Goal: Task Accomplishment & Management: Manage account settings

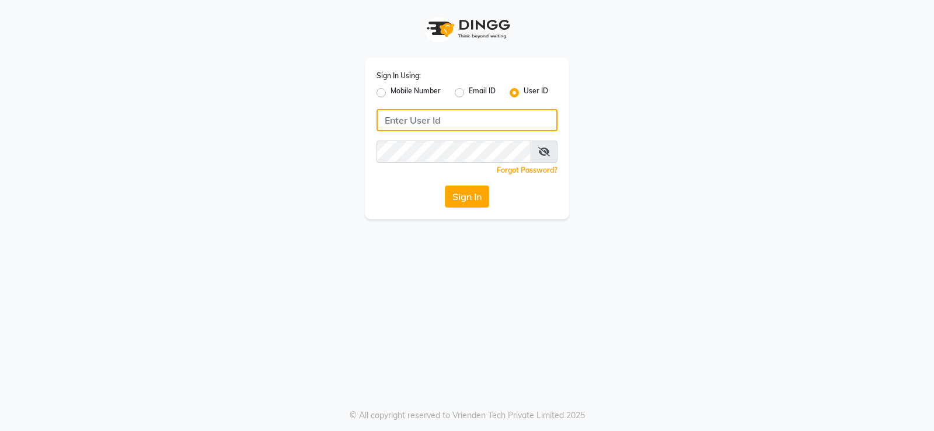
type input "9960830002"
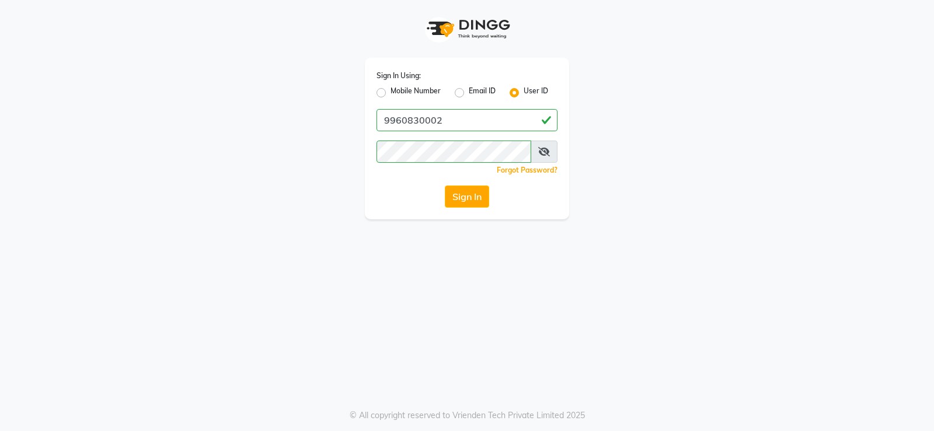
click at [393, 95] on label "Mobile Number" at bounding box center [416, 93] width 50 height 14
click at [393, 93] on input "Mobile Number" at bounding box center [395, 90] width 8 height 8
radio input "true"
radio input "false"
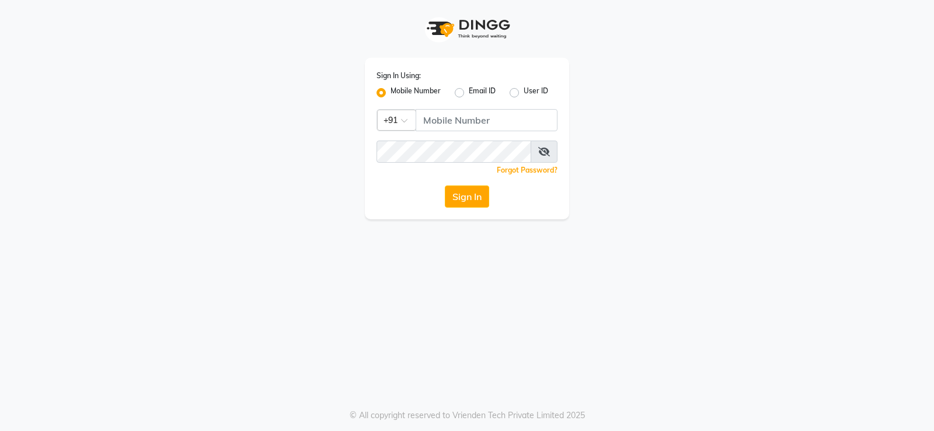
click at [452, 133] on div "Sign In Using: Mobile Number Email ID User ID Country Code × +91 Remember me Fo…" at bounding box center [467, 139] width 204 height 162
drag, startPoint x: 455, startPoint y: 127, endPoint x: 461, endPoint y: 126, distance: 6.5
click at [455, 127] on input "Username" at bounding box center [487, 120] width 142 height 22
type input "9960830002"
click at [464, 200] on button "Sign In" at bounding box center [467, 197] width 44 height 22
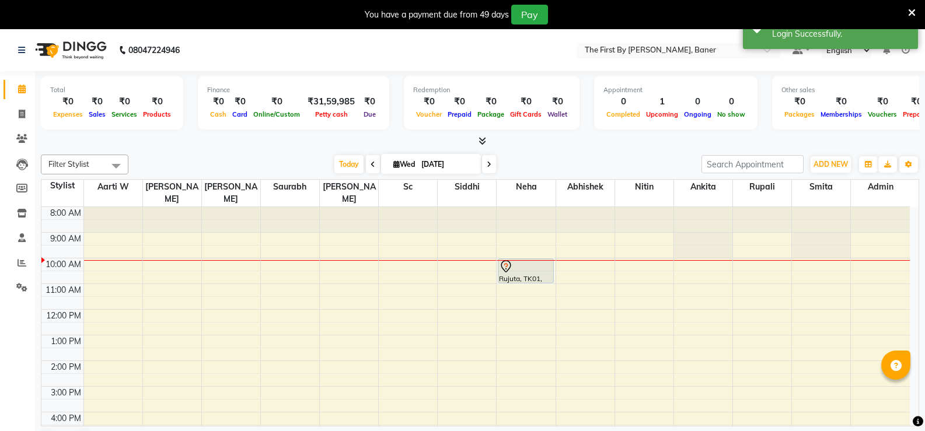
click at [905, 17] on div "You have a payment due from 49 days Pay" at bounding box center [457, 15] width 904 height 20
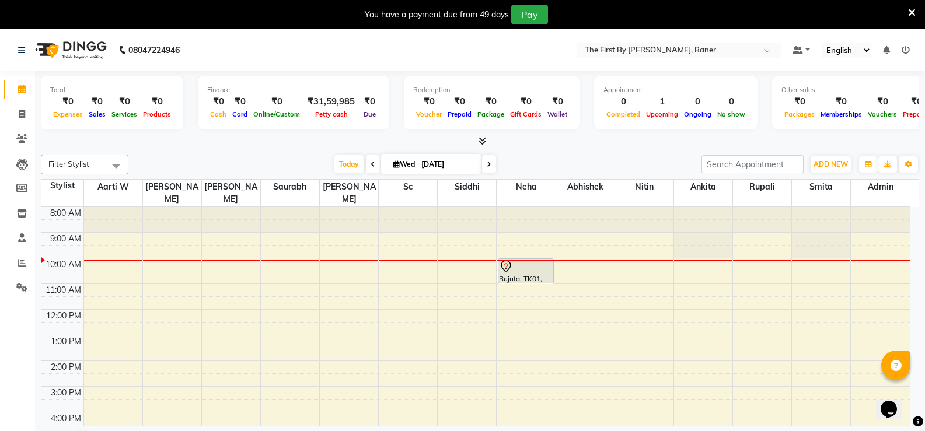
click at [915, 11] on icon at bounding box center [912, 13] width 8 height 11
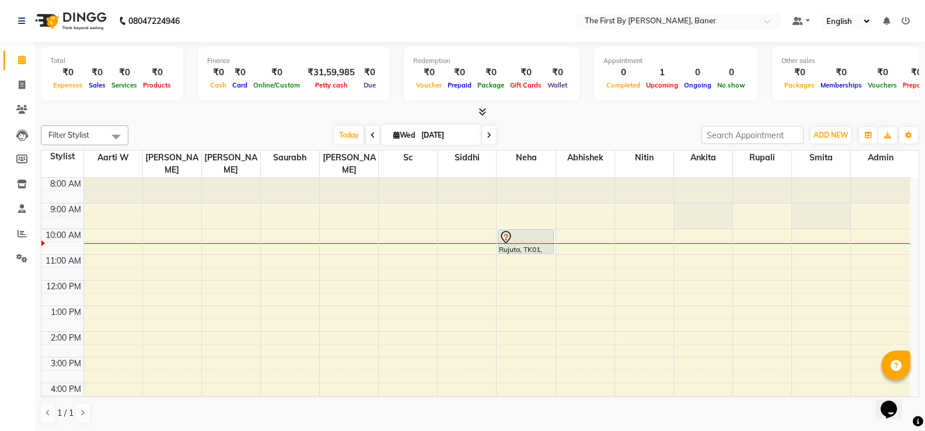
click at [820, 122] on div "Filter Stylist Select All Aarti W [PERSON_NAME] [PERSON_NAME] Sc Siddhi Neha Ab…" at bounding box center [480, 275] width 879 height 308
click at [821, 133] on span "ADD NEW" at bounding box center [831, 135] width 34 height 9
click at [796, 190] on link "Add Attendance" at bounding box center [804, 187] width 92 height 15
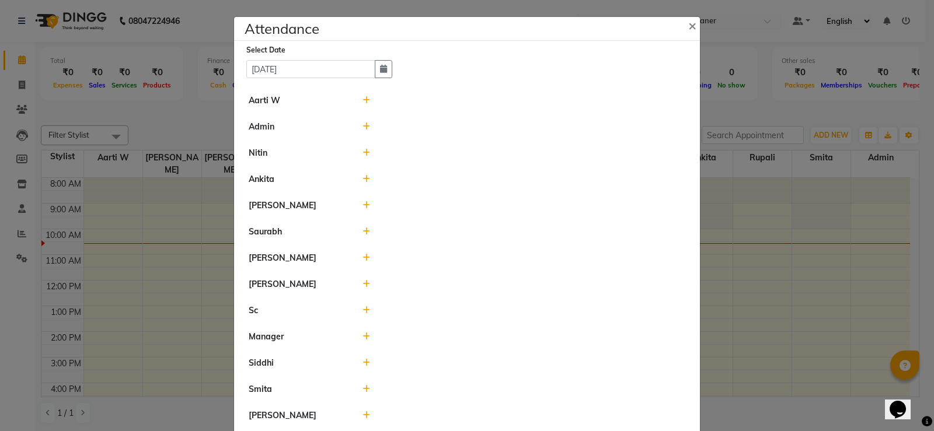
click at [363, 102] on icon at bounding box center [367, 100] width 8 height 8
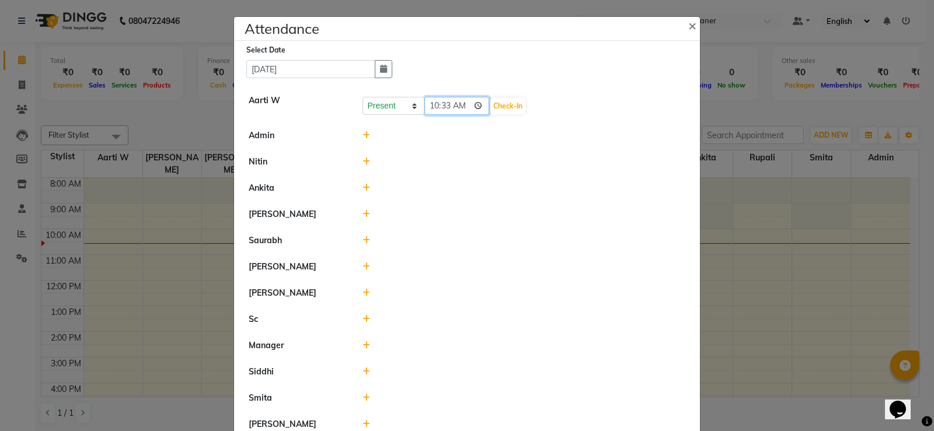
click at [424, 107] on input "10:33" at bounding box center [456, 106] width 65 height 18
type input "10:00"
click at [515, 107] on button "Check-In" at bounding box center [507, 106] width 35 height 16
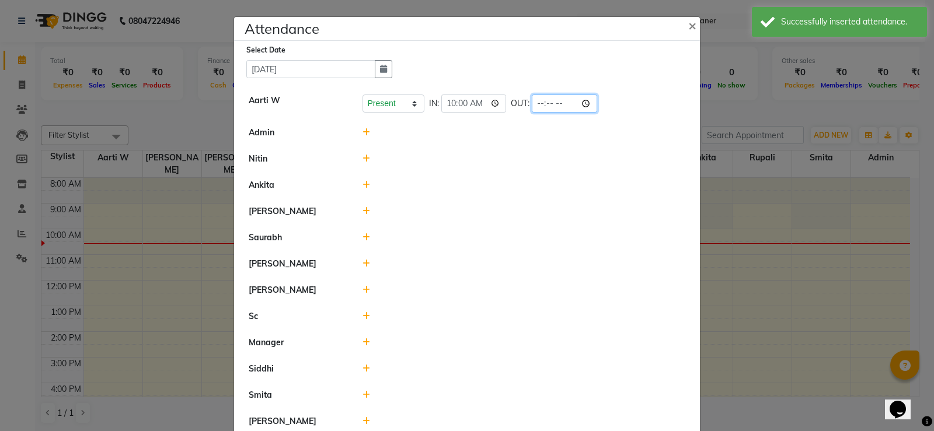
click at [541, 102] on input "time" at bounding box center [564, 104] width 65 height 18
type input "19:00"
drag, startPoint x: 448, startPoint y: 140, endPoint x: 420, endPoint y: 144, distance: 27.7
click at [447, 140] on li "Admin" at bounding box center [467, 133] width 460 height 27
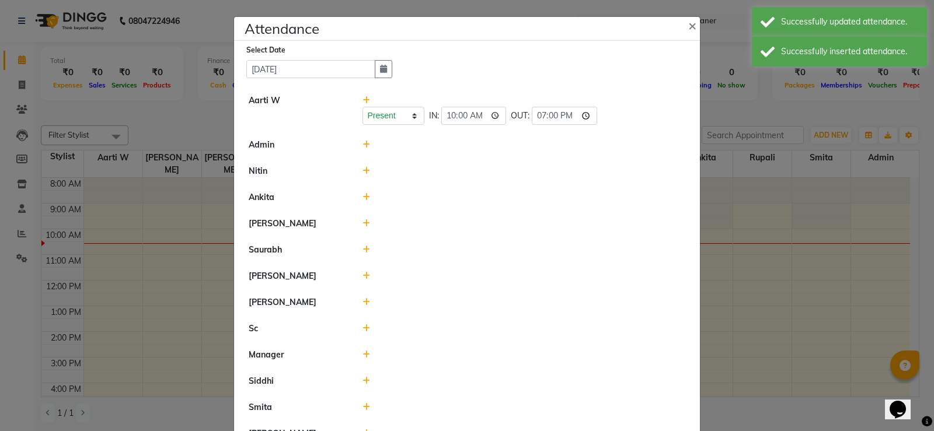
click at [363, 144] on icon at bounding box center [367, 145] width 8 height 8
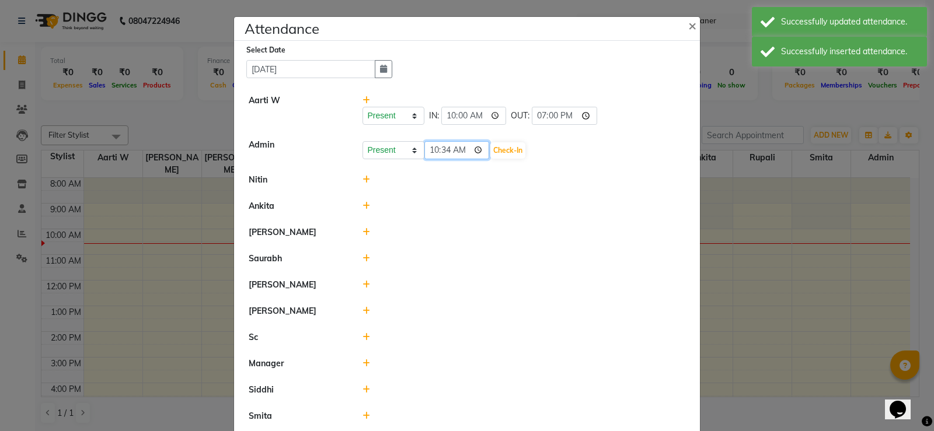
click at [438, 153] on input "10:34" at bounding box center [456, 150] width 65 height 18
type input "10:00"
click at [518, 149] on button "Check-In" at bounding box center [507, 150] width 35 height 16
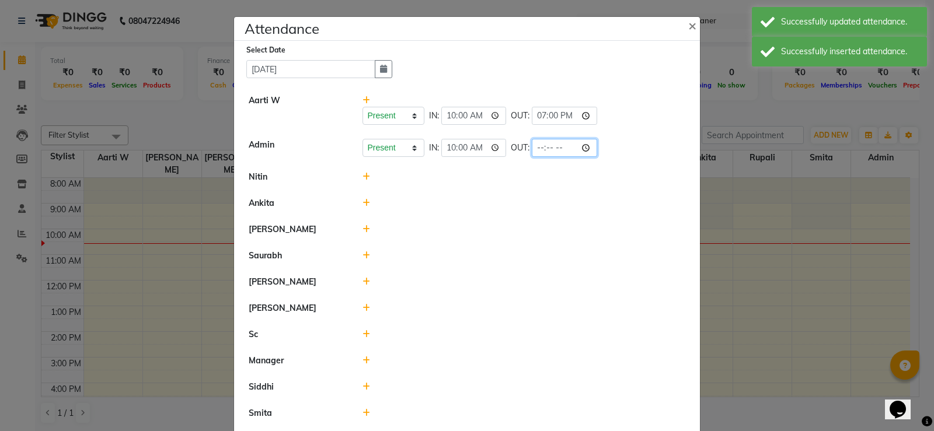
click at [541, 148] on input "time" at bounding box center [564, 148] width 65 height 18
type input "19:00"
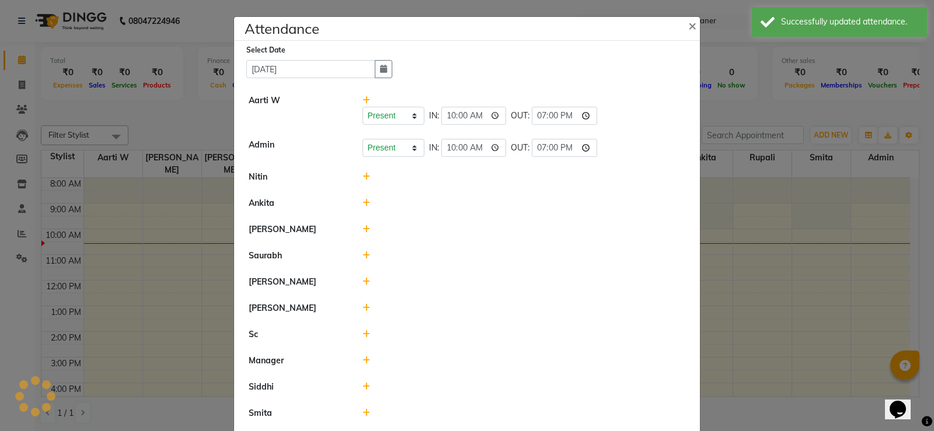
click at [516, 168] on li "Nitin" at bounding box center [467, 177] width 460 height 27
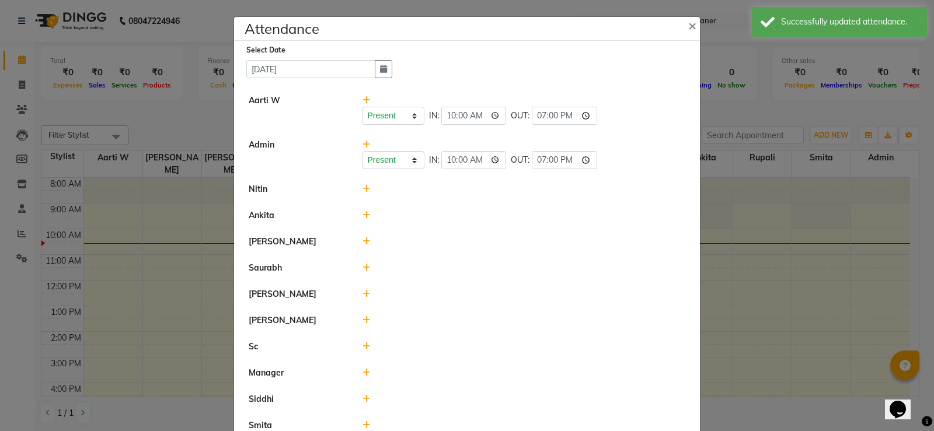
click at [364, 191] on icon at bounding box center [367, 189] width 8 height 8
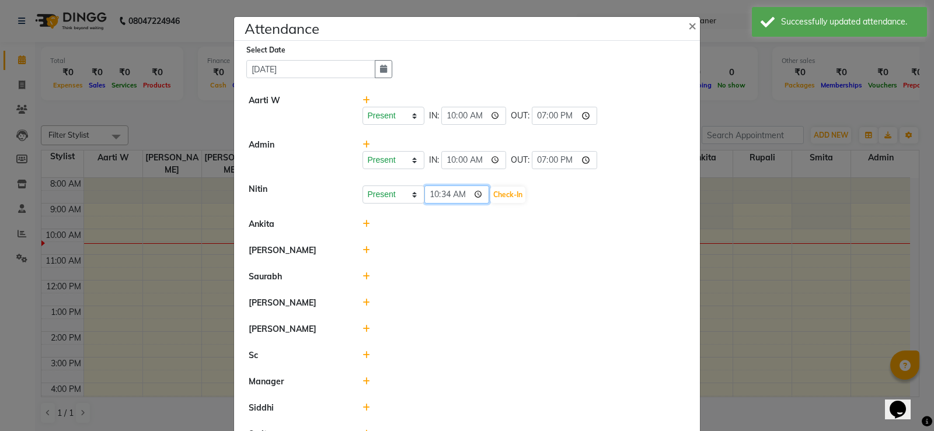
click at [432, 196] on input "10:34" at bounding box center [456, 195] width 65 height 18
type input "10:00"
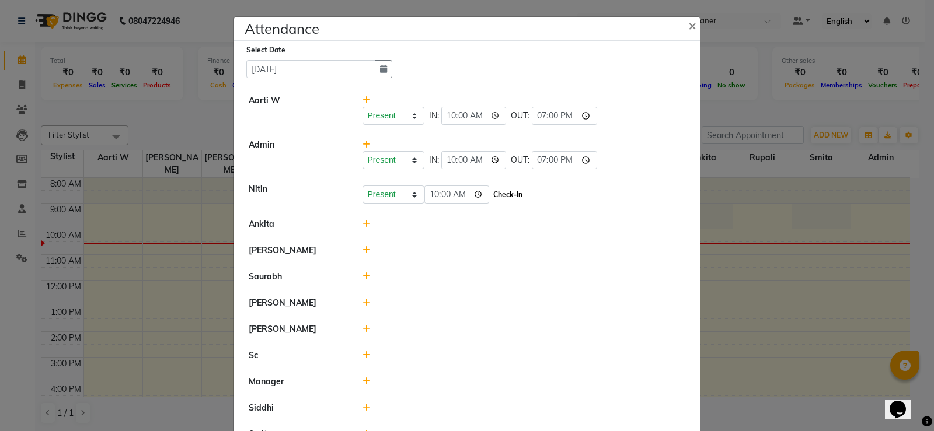
click at [501, 189] on button "Check-In" at bounding box center [507, 195] width 35 height 16
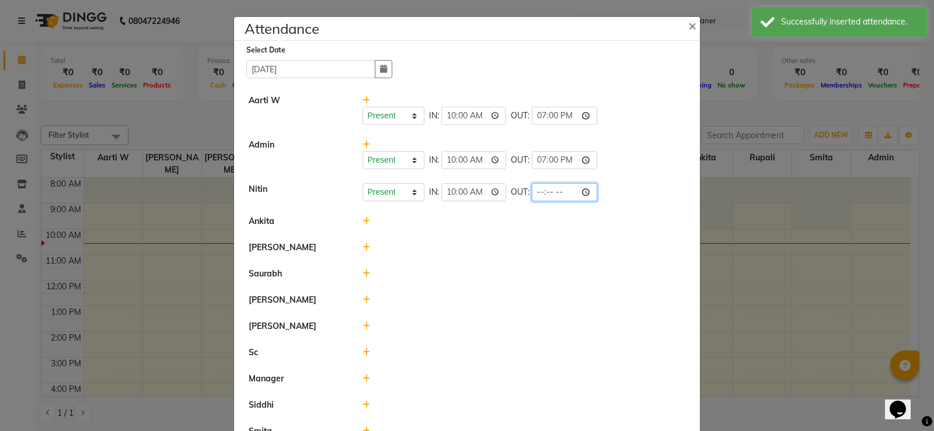
click at [532, 189] on input "time" at bounding box center [564, 192] width 65 height 18
type input "19:00"
click at [430, 243] on div at bounding box center [524, 248] width 341 height 12
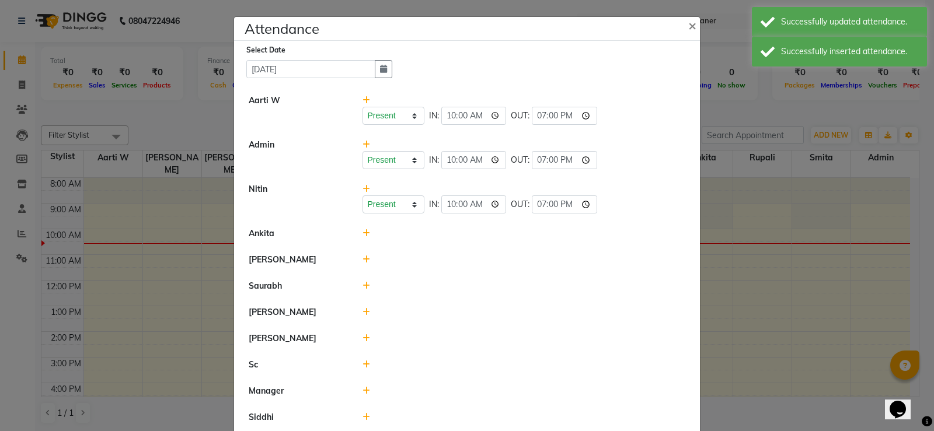
click at [363, 233] on icon at bounding box center [367, 233] width 8 height 8
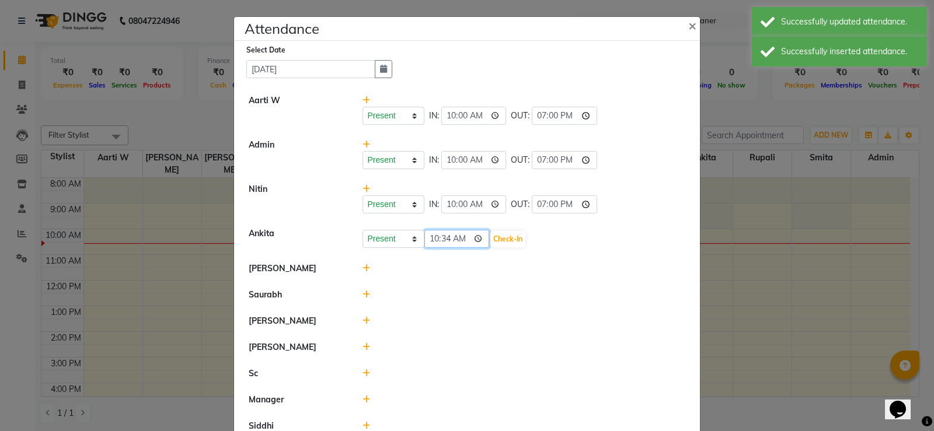
click at [429, 240] on input "10:34" at bounding box center [456, 239] width 65 height 18
type input "10:00"
click at [498, 235] on button "Check-In" at bounding box center [507, 239] width 35 height 16
click at [536, 235] on div "Present Absent Late Half Day Weekly Off 10:00 Check-In" at bounding box center [524, 239] width 323 height 19
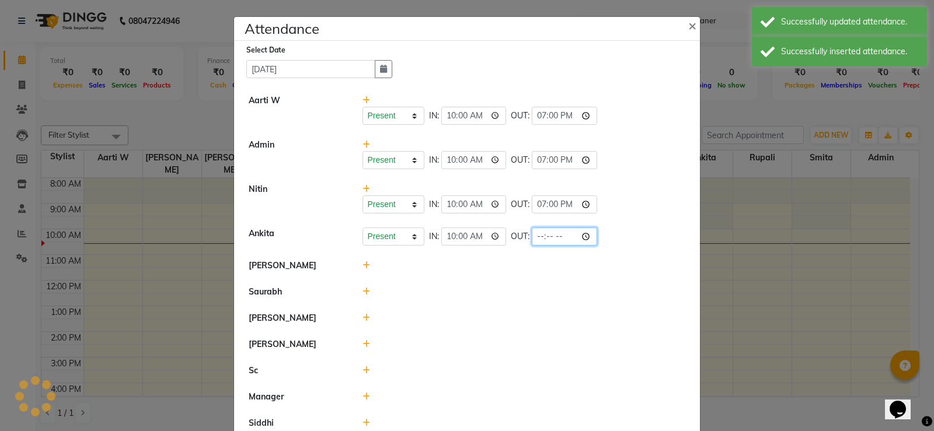
click at [535, 235] on input "time" at bounding box center [564, 237] width 65 height 18
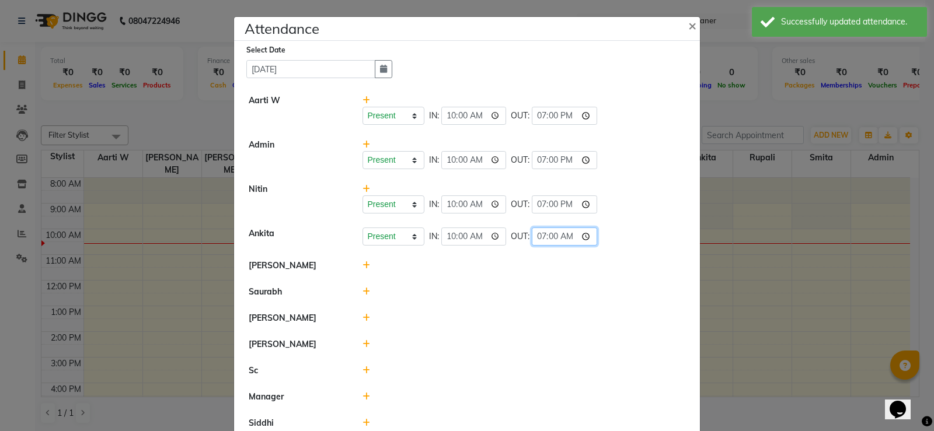
type input "19:00"
click at [500, 292] on div at bounding box center [524, 292] width 341 height 12
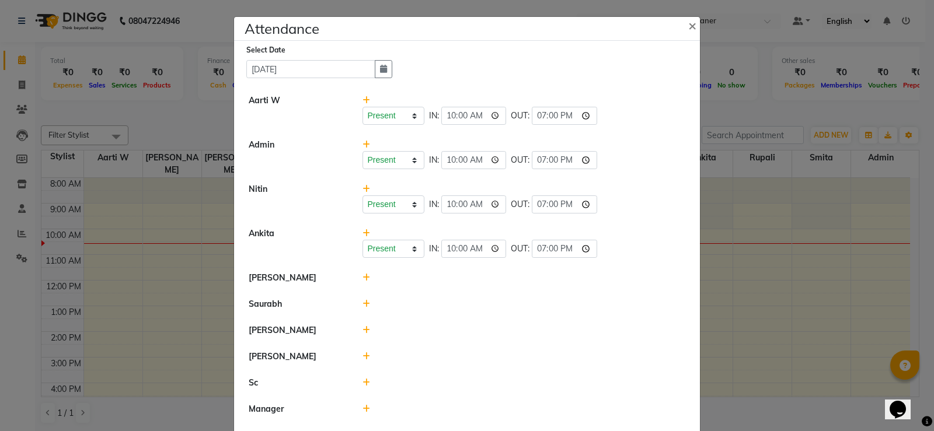
click at [364, 278] on icon at bounding box center [367, 278] width 8 height 8
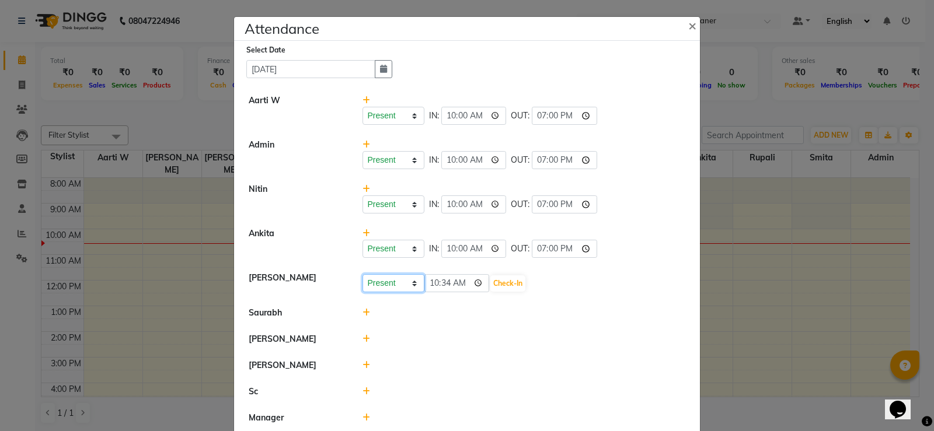
click at [397, 282] on select "Present Absent Late Half Day Weekly Off" at bounding box center [394, 283] width 62 height 18
click at [434, 283] on input "10:34" at bounding box center [456, 283] width 65 height 18
click at [444, 283] on input "10:34" at bounding box center [456, 283] width 65 height 18
type input "10:00"
click at [499, 283] on button "Check-In" at bounding box center [507, 284] width 35 height 16
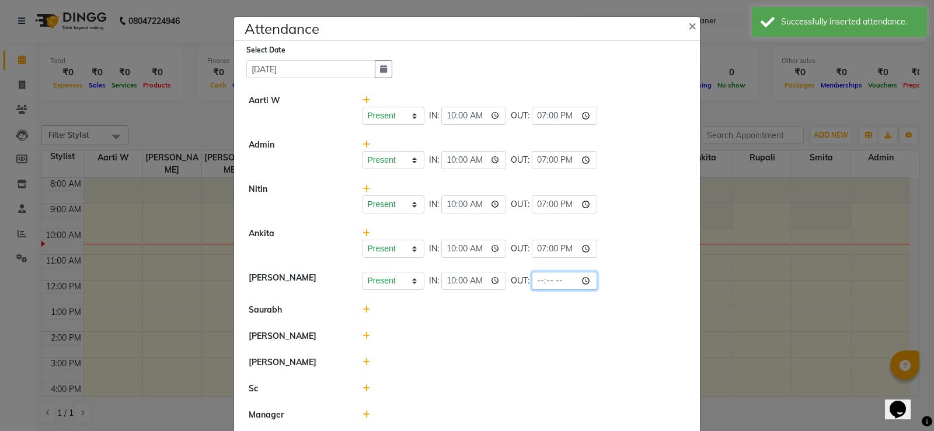
click at [542, 281] on input "time" at bounding box center [564, 281] width 65 height 18
type input "19:00"
click at [375, 329] on li "[PERSON_NAME]" at bounding box center [467, 336] width 460 height 27
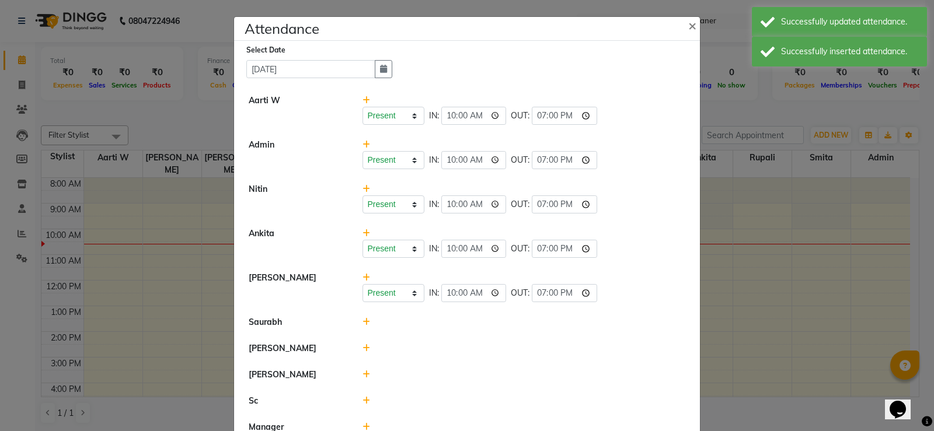
click at [364, 324] on icon at bounding box center [367, 322] width 8 height 8
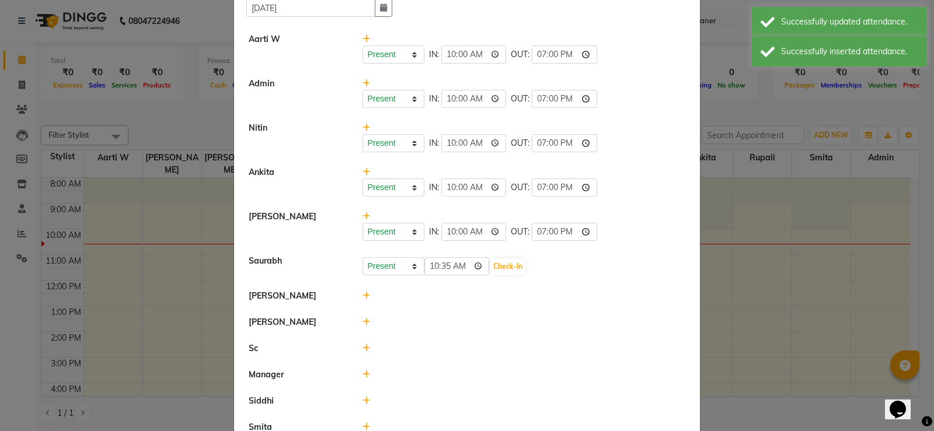
scroll to position [117, 0]
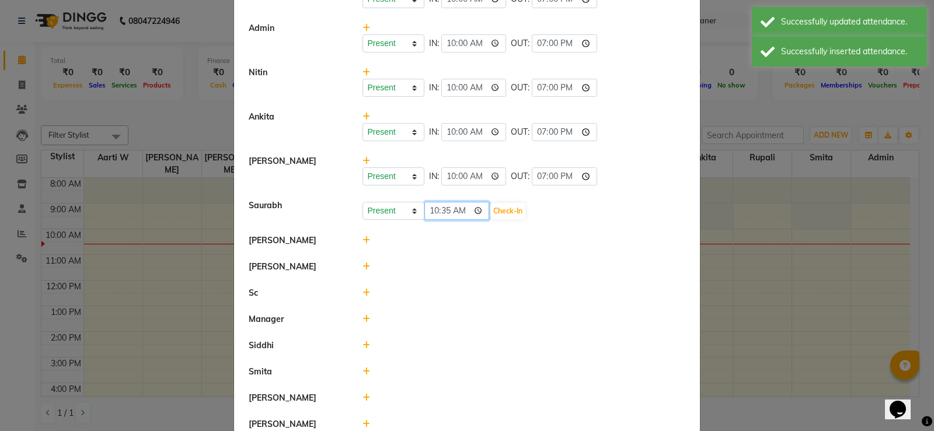
click at [435, 211] on input "10:35" at bounding box center [456, 211] width 65 height 18
click at [440, 212] on input "10:35" at bounding box center [456, 211] width 65 height 18
type input "10:00"
click at [500, 217] on button "Check-In" at bounding box center [507, 211] width 35 height 16
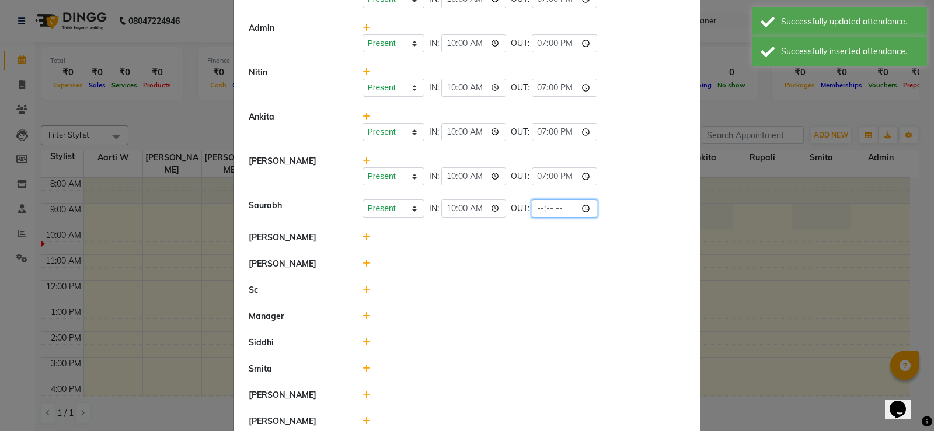
click at [538, 210] on input "time" at bounding box center [564, 209] width 65 height 18
type input "19:00"
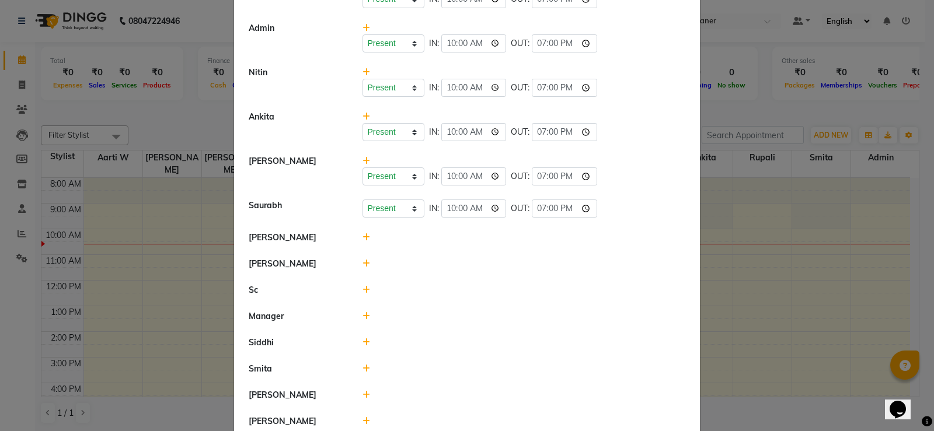
click at [363, 234] on icon at bounding box center [367, 238] width 8 height 8
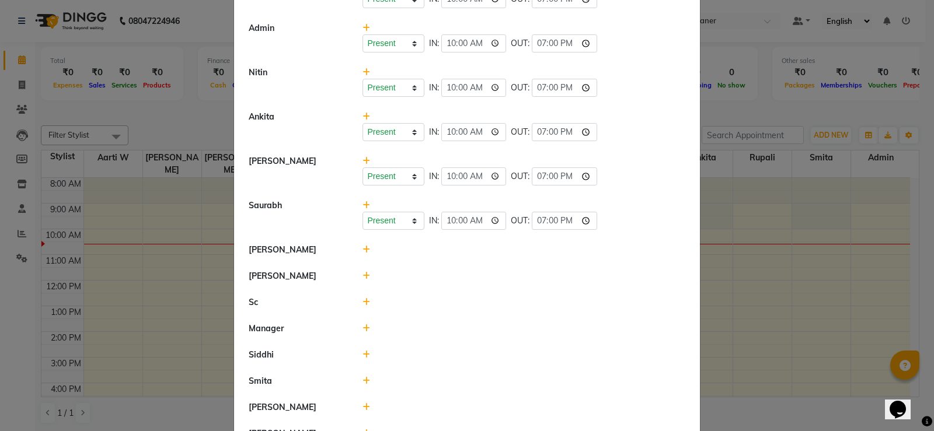
click at [364, 250] on icon at bounding box center [367, 250] width 8 height 8
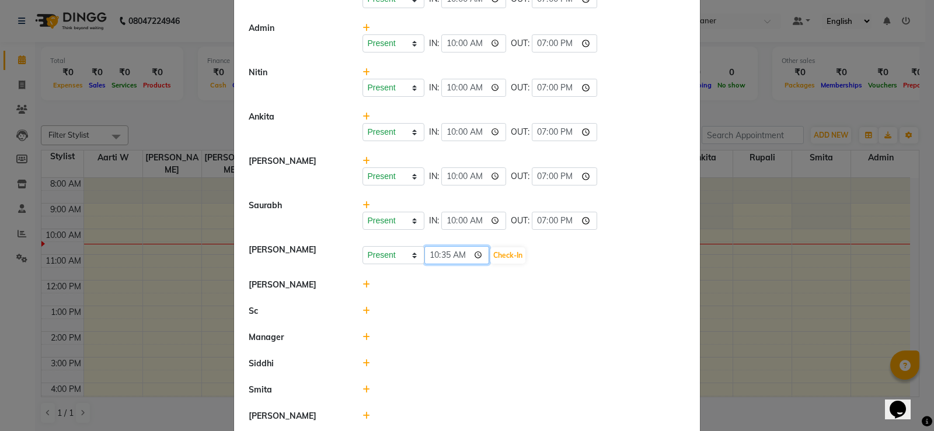
click at [427, 255] on input "10:35" at bounding box center [456, 255] width 65 height 18
type input "10:00"
click at [506, 252] on button "Check-In" at bounding box center [507, 256] width 35 height 16
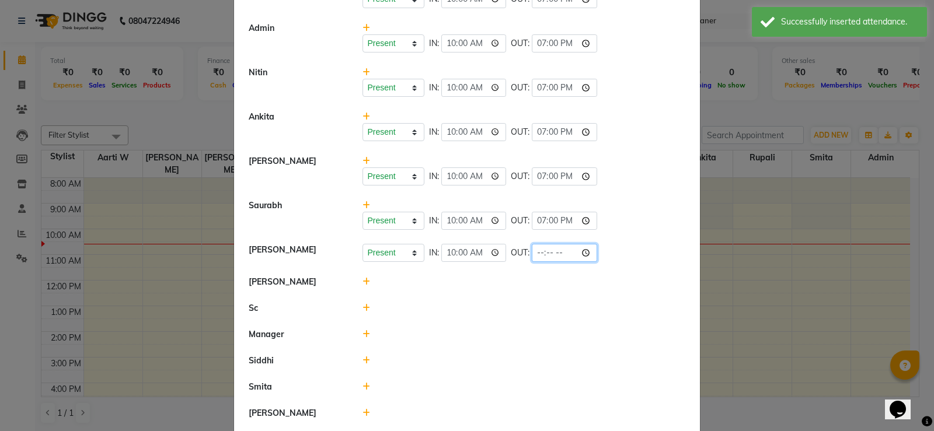
click at [539, 247] on input "time" at bounding box center [564, 253] width 65 height 18
type input "19:00"
click at [525, 274] on li "[PERSON_NAME]" at bounding box center [467, 282] width 460 height 27
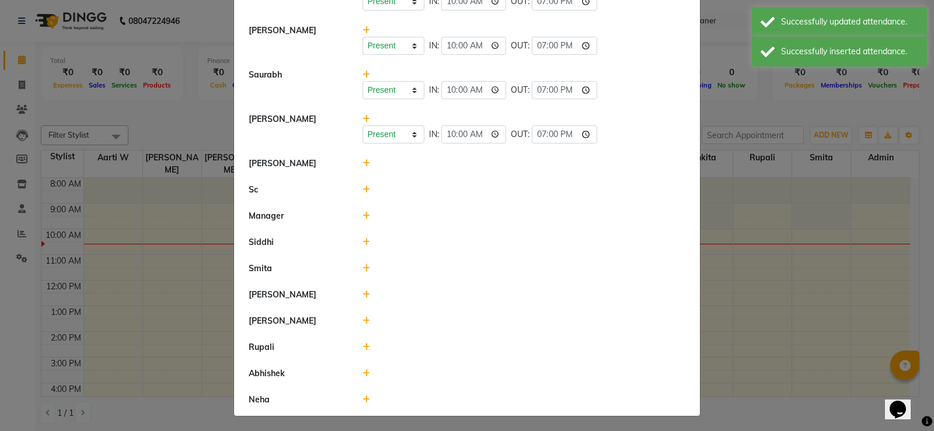
scroll to position [249, 0]
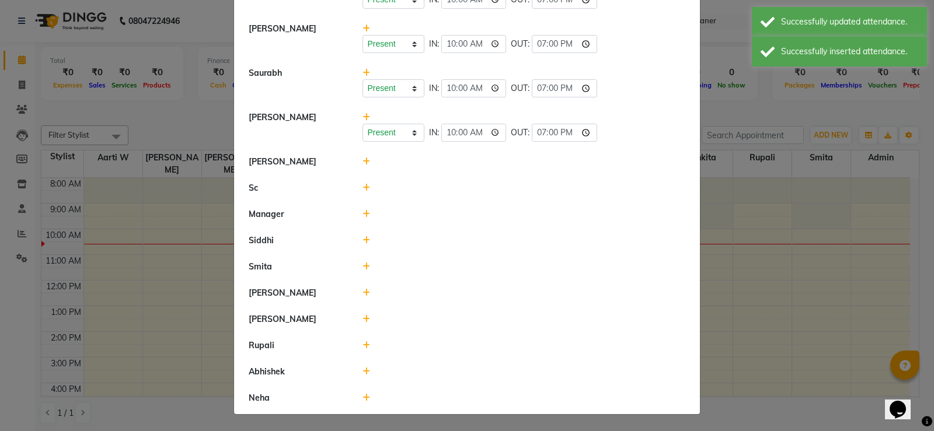
click at [365, 161] on div at bounding box center [524, 162] width 341 height 12
click at [363, 162] on icon at bounding box center [367, 162] width 8 height 8
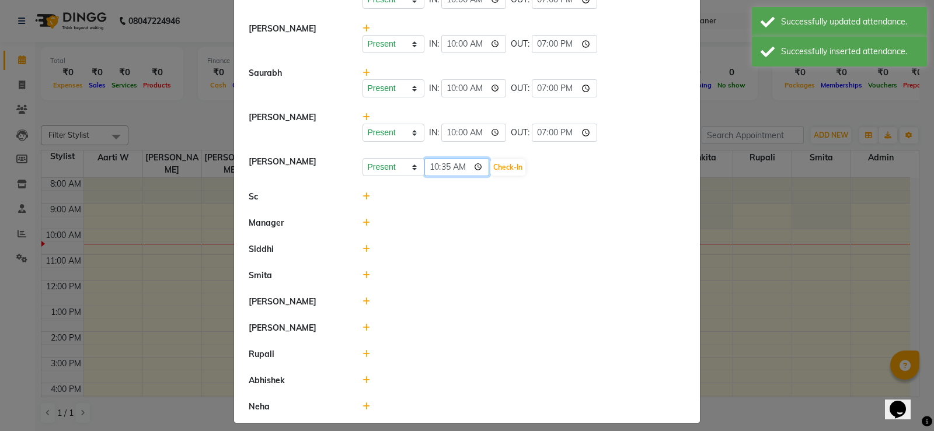
click at [419, 168] on div "Present Absent Late Half Day Weekly Off 10:35 Check-In" at bounding box center [524, 167] width 323 height 19
type input "10:00"
click at [511, 169] on button "Check-In" at bounding box center [507, 167] width 35 height 16
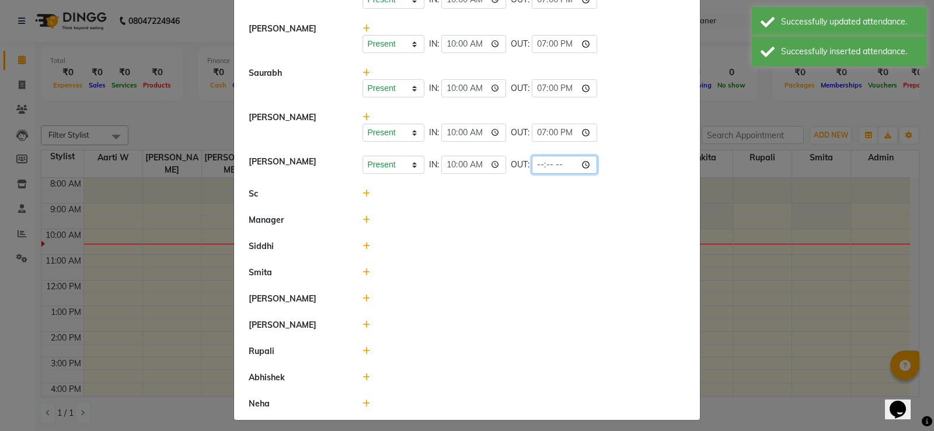
click at [536, 168] on input "time" at bounding box center [564, 165] width 65 height 18
type input "00:07"
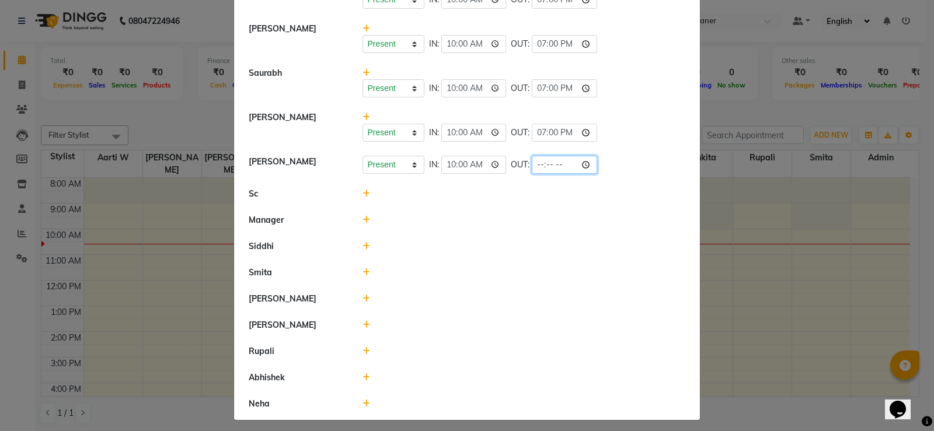
type input "00:07"
type input "10:00"
click at [546, 167] on input "10:00" at bounding box center [564, 165] width 65 height 18
click at [539, 163] on input "10:00" at bounding box center [564, 165] width 65 height 18
type input "19:00"
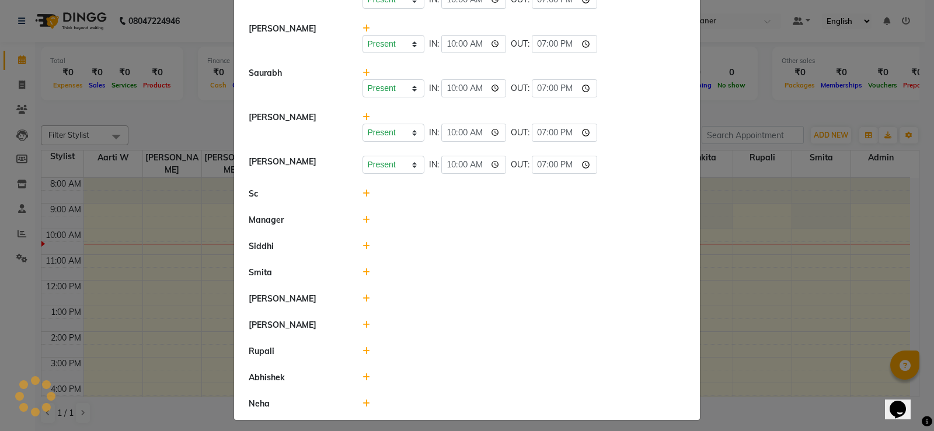
click at [514, 218] on div at bounding box center [524, 220] width 341 height 12
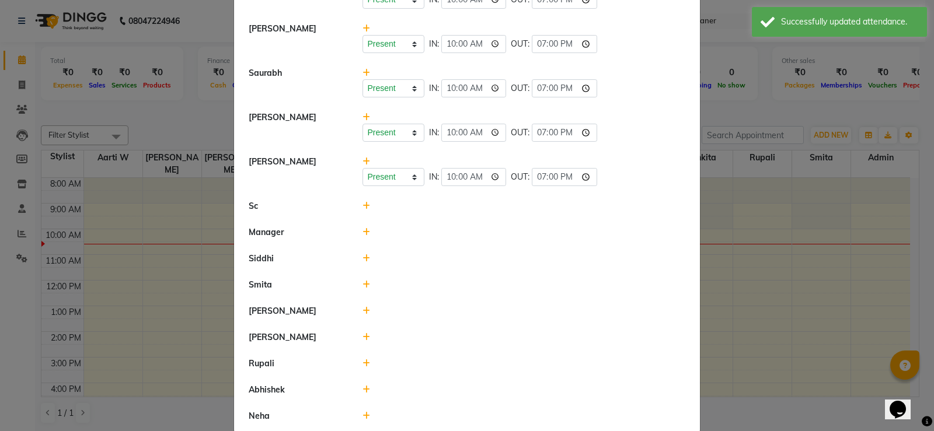
click at [363, 207] on icon at bounding box center [367, 206] width 8 height 8
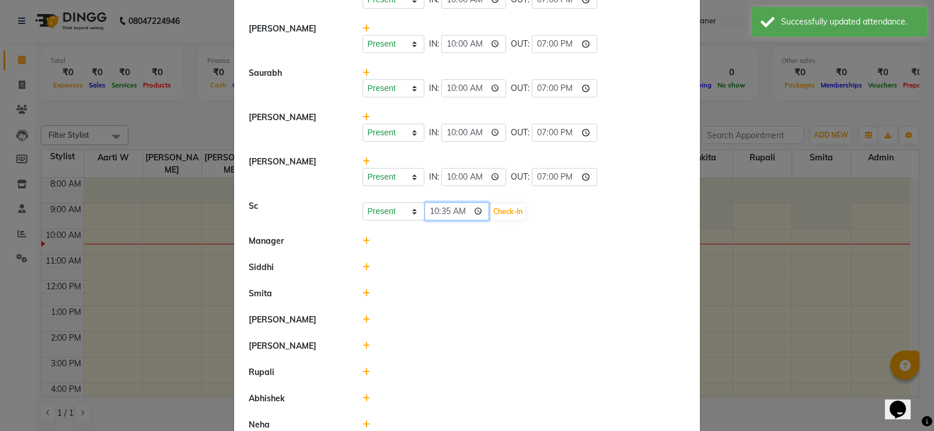
click at [442, 211] on input "10:35" at bounding box center [456, 212] width 65 height 18
type input "10:00"
drag, startPoint x: 499, startPoint y: 207, endPoint x: 528, endPoint y: 208, distance: 29.8
click at [499, 208] on button "Check-In" at bounding box center [507, 212] width 35 height 16
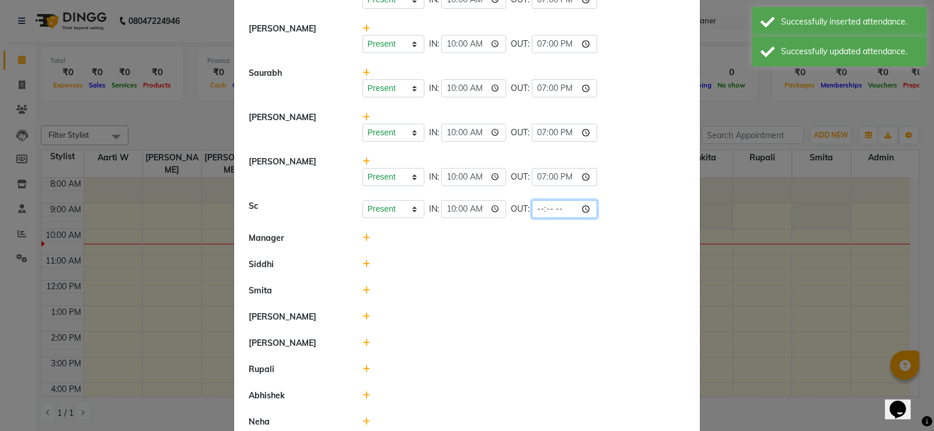
click at [539, 208] on input "time" at bounding box center [564, 209] width 65 height 18
type input "19:00"
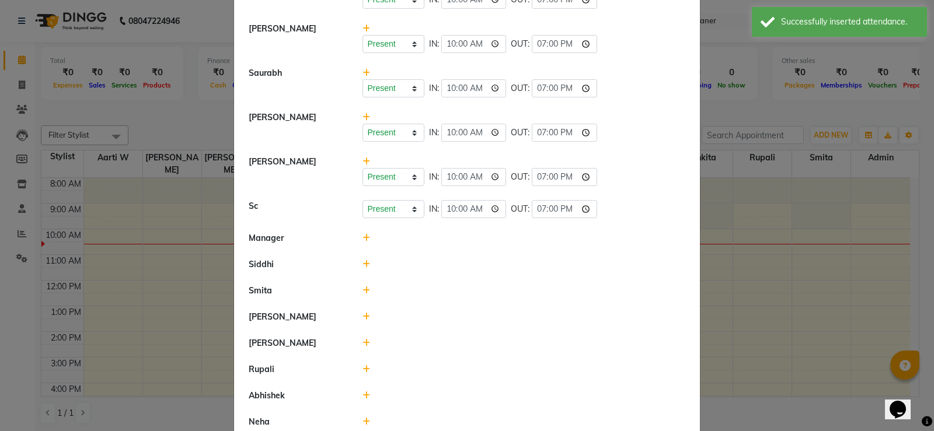
click at [459, 295] on div at bounding box center [524, 291] width 341 height 12
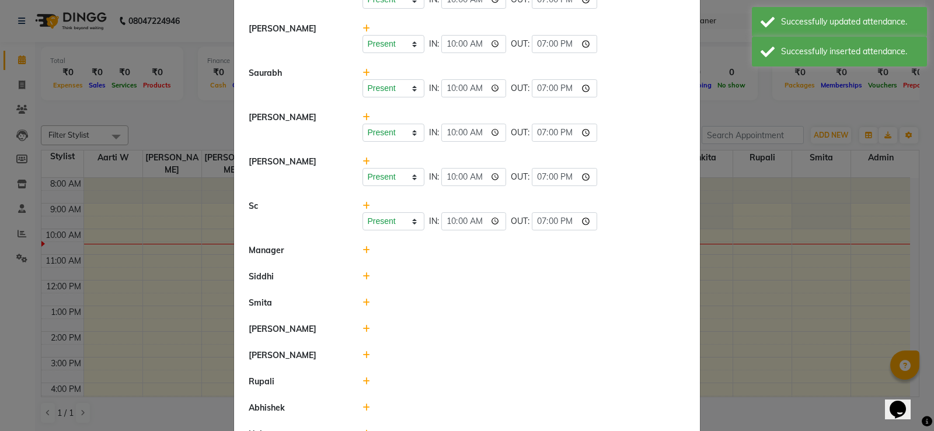
scroll to position [285, 0]
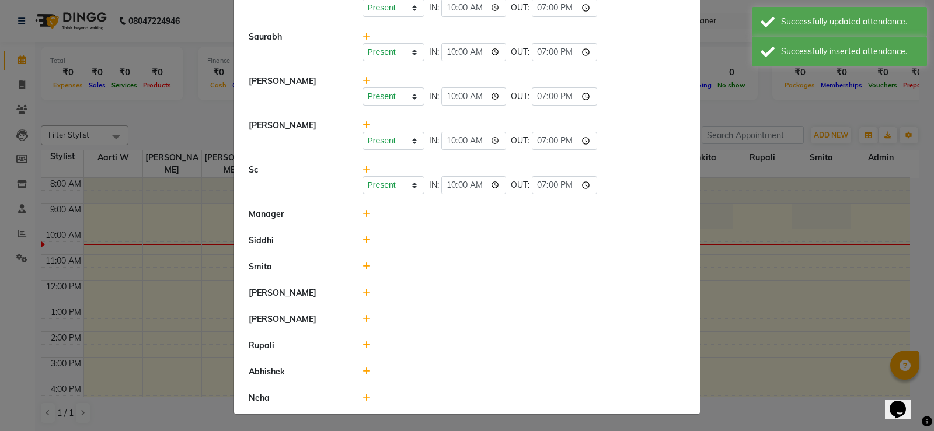
click at [363, 224] on li "Manager" at bounding box center [467, 214] width 460 height 27
click at [363, 215] on icon at bounding box center [367, 214] width 8 height 8
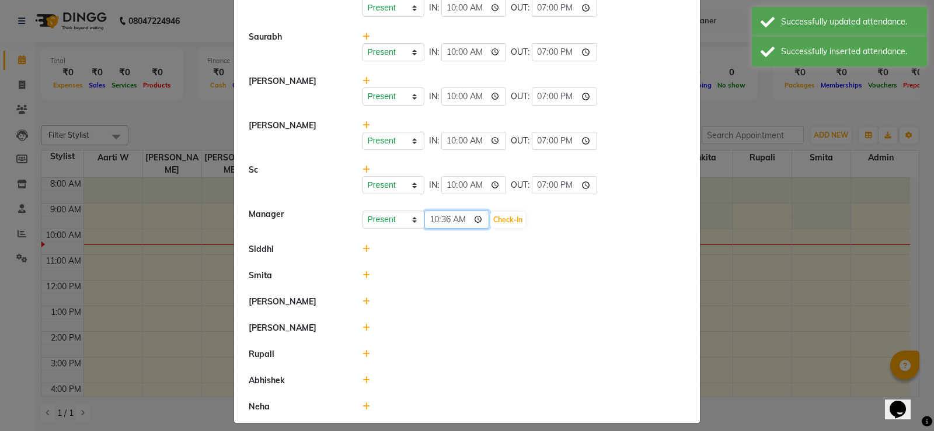
click at [438, 218] on input "10:36" at bounding box center [456, 220] width 65 height 18
type input "10:00"
drag, startPoint x: 532, startPoint y: 221, endPoint x: 522, endPoint y: 219, distance: 10.1
click at [528, 220] on div "Present Absent Late Half Day Weekly Off 10:00 Check-In" at bounding box center [524, 220] width 323 height 19
click at [520, 219] on button "Check-In" at bounding box center [507, 220] width 35 height 16
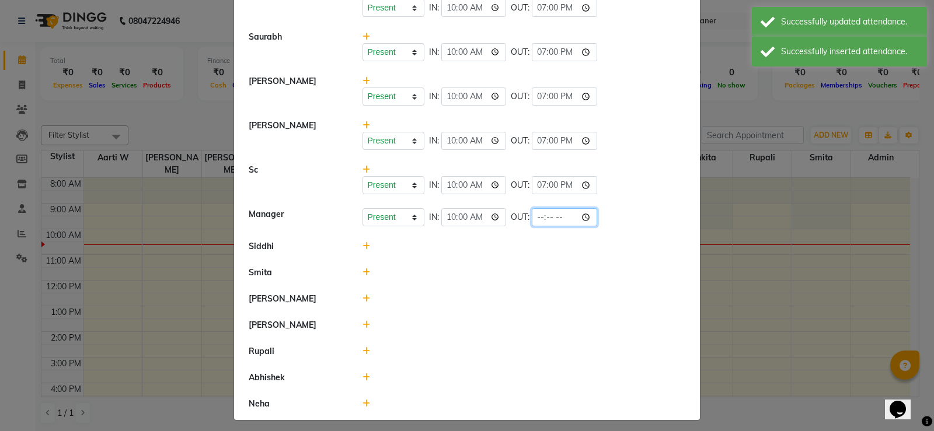
click at [541, 217] on input "time" at bounding box center [564, 217] width 65 height 18
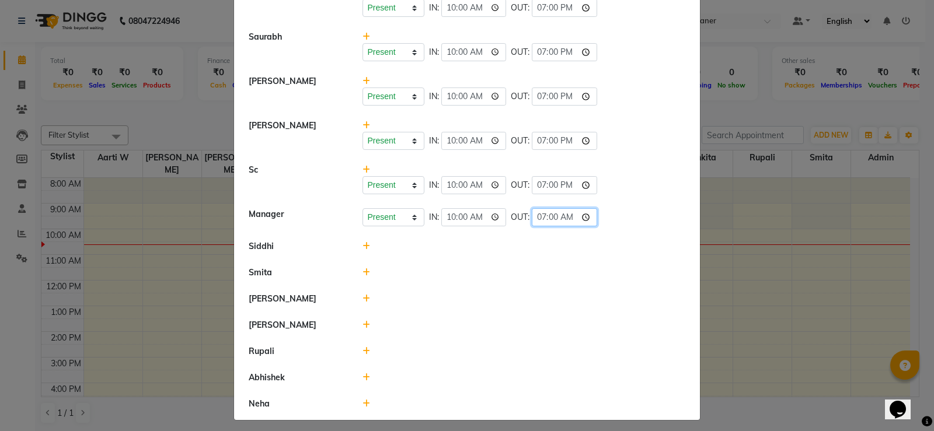
type input "19:00"
click at [524, 266] on li "Smita" at bounding box center [467, 273] width 460 height 27
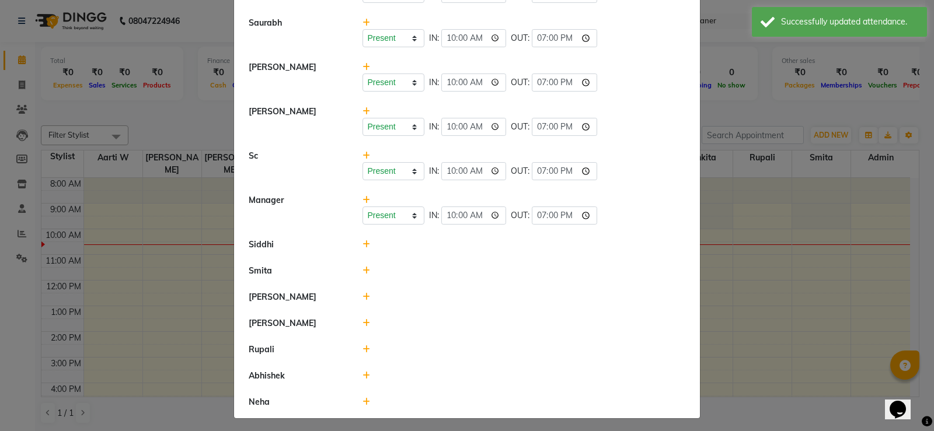
scroll to position [304, 0]
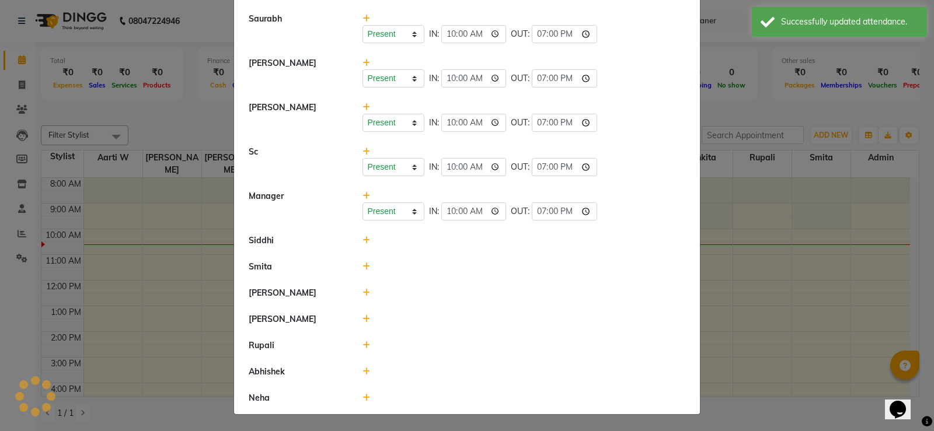
click at [364, 238] on icon at bounding box center [367, 240] width 8 height 8
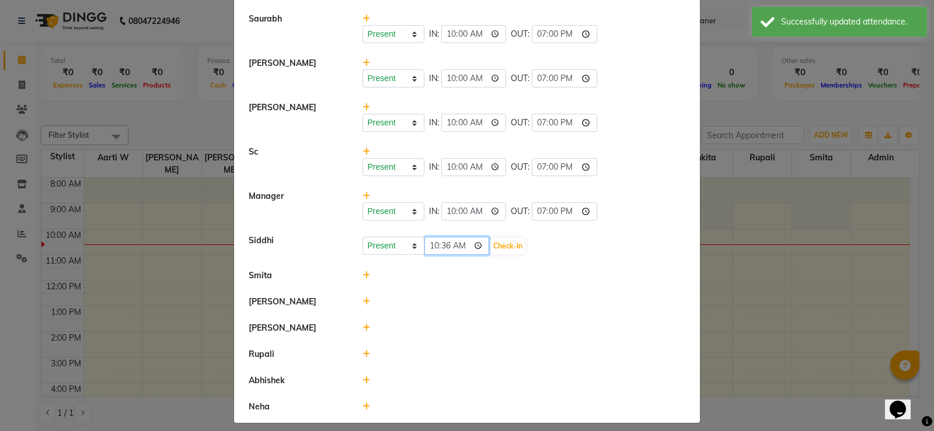
click at [428, 242] on input "10:36" at bounding box center [456, 246] width 65 height 18
type input "10:00"
click at [513, 247] on button "Check-In" at bounding box center [507, 246] width 35 height 16
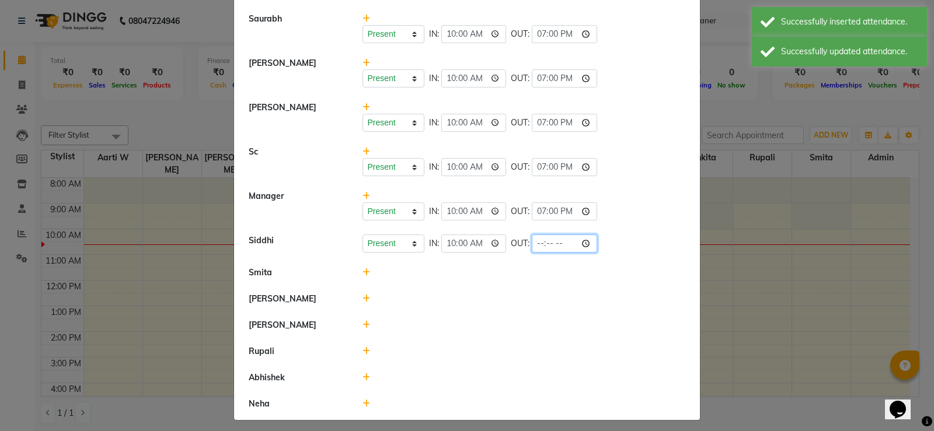
click at [542, 243] on input "time" at bounding box center [564, 244] width 65 height 18
type input "19:00"
click at [502, 283] on li "Smita" at bounding box center [467, 273] width 460 height 27
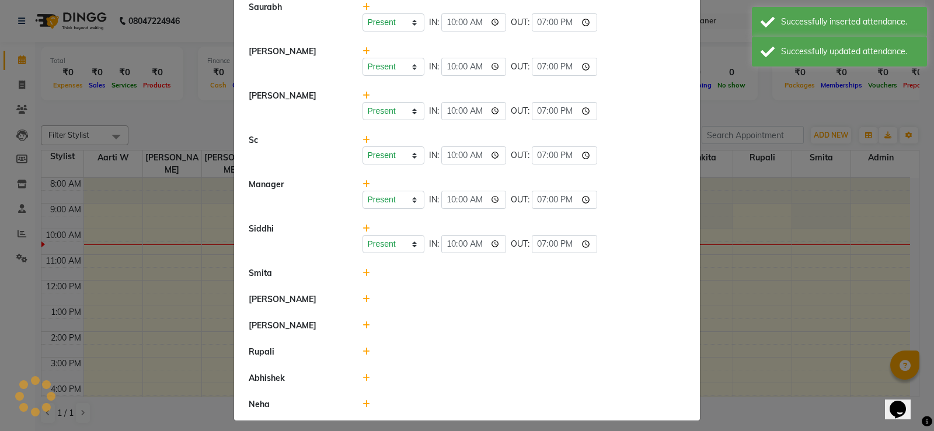
scroll to position [322, 0]
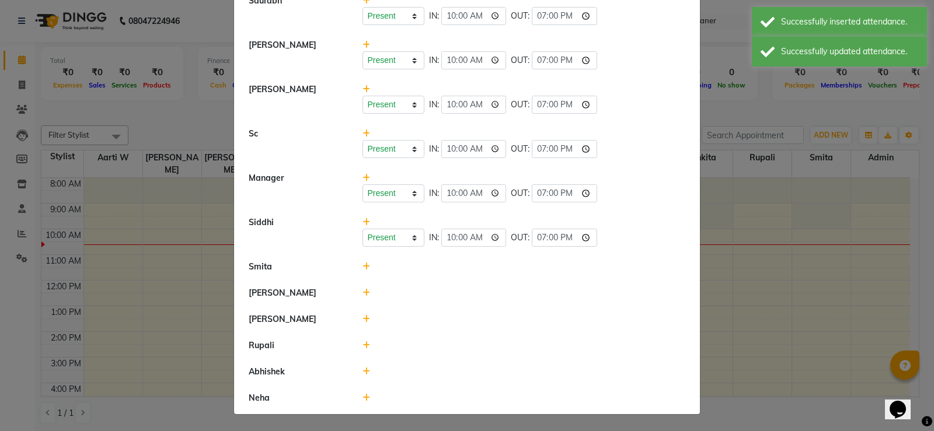
click at [363, 266] on icon at bounding box center [367, 267] width 8 height 8
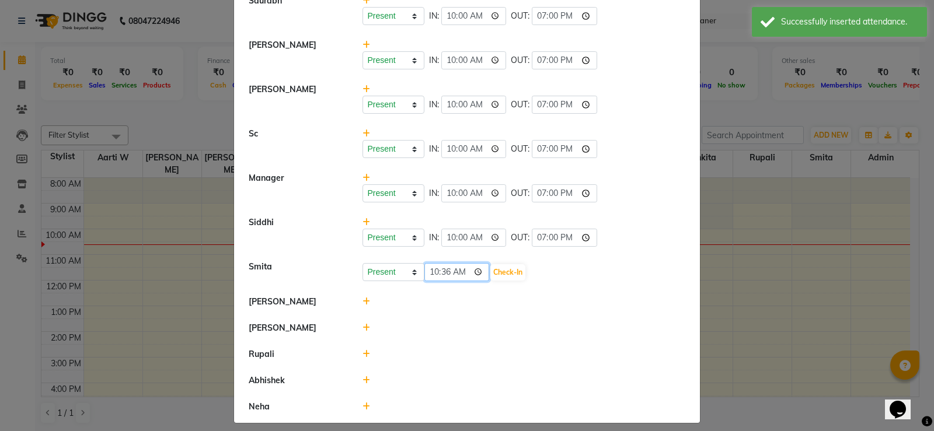
click at [437, 273] on input "10:36" at bounding box center [456, 272] width 65 height 18
type input "10:00"
click at [531, 272] on div "Present Absent Late Half Day Weekly Off 10:00 Check-In" at bounding box center [524, 272] width 323 height 19
click at [504, 269] on button "Check-In" at bounding box center [507, 272] width 35 height 16
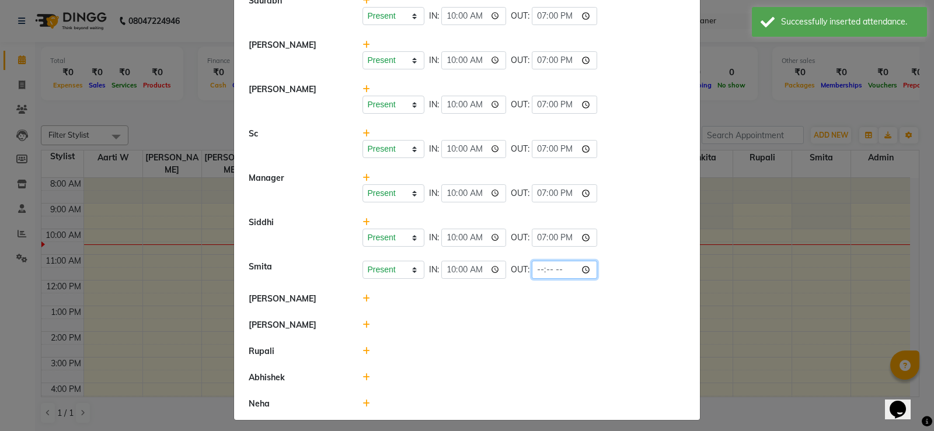
click at [532, 269] on input "time" at bounding box center [564, 270] width 65 height 18
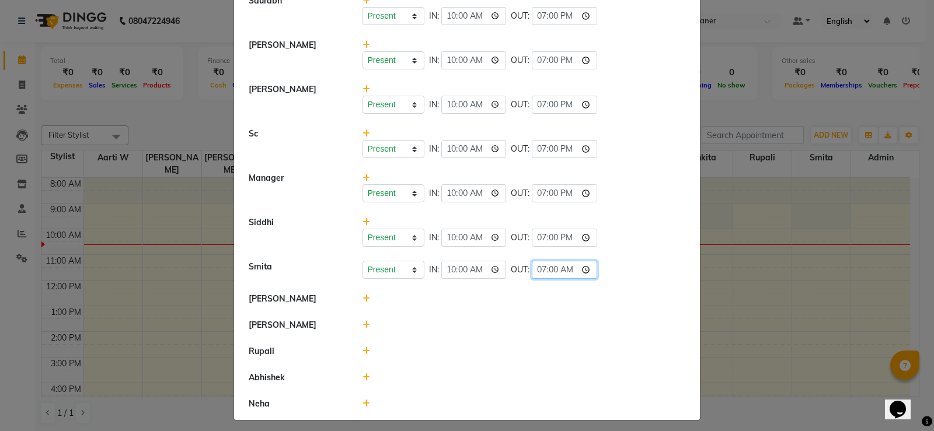
type input "19:00"
click at [466, 339] on li "Rupali" at bounding box center [467, 352] width 460 height 27
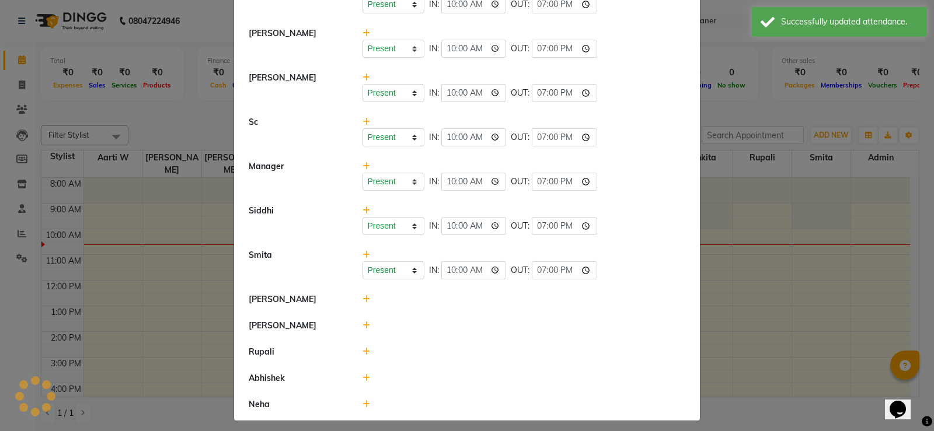
scroll to position [340, 0]
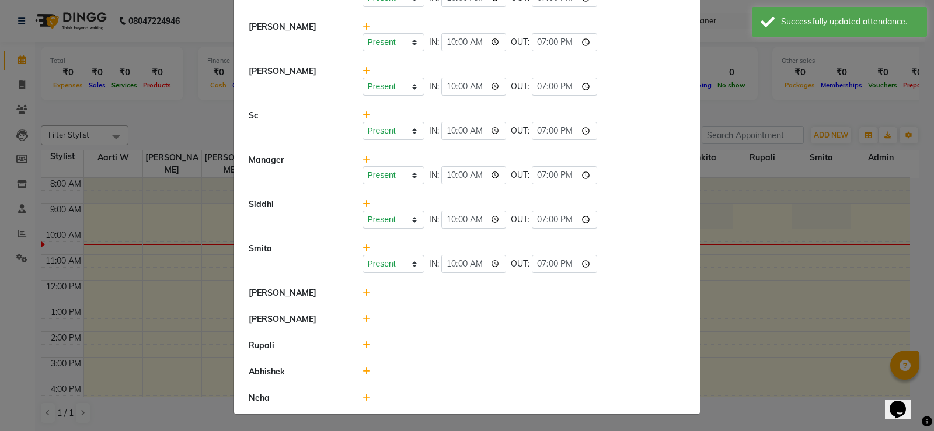
click at [363, 291] on icon at bounding box center [367, 293] width 8 height 8
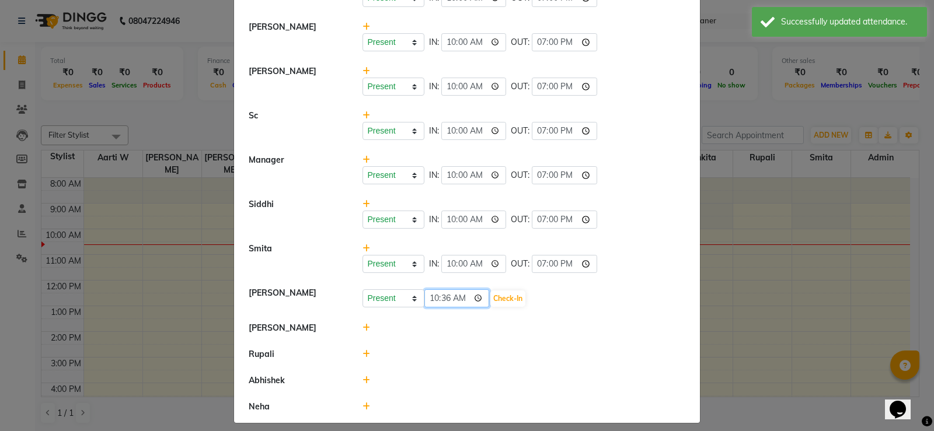
click at [424, 295] on input "10:36" at bounding box center [456, 299] width 65 height 18
type input "10:00"
click at [501, 300] on button "Check-In" at bounding box center [507, 299] width 35 height 16
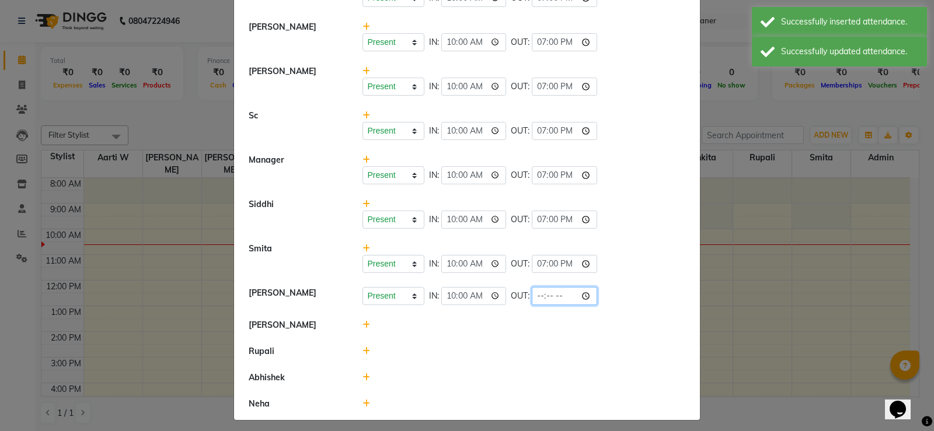
click at [542, 295] on input "time" at bounding box center [564, 296] width 65 height 18
type input "19:00"
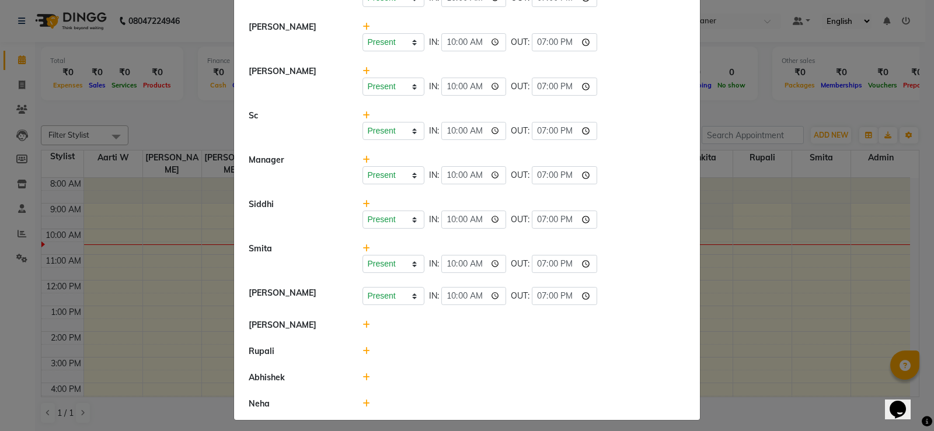
click at [422, 343] on li "Rupali" at bounding box center [467, 352] width 460 height 27
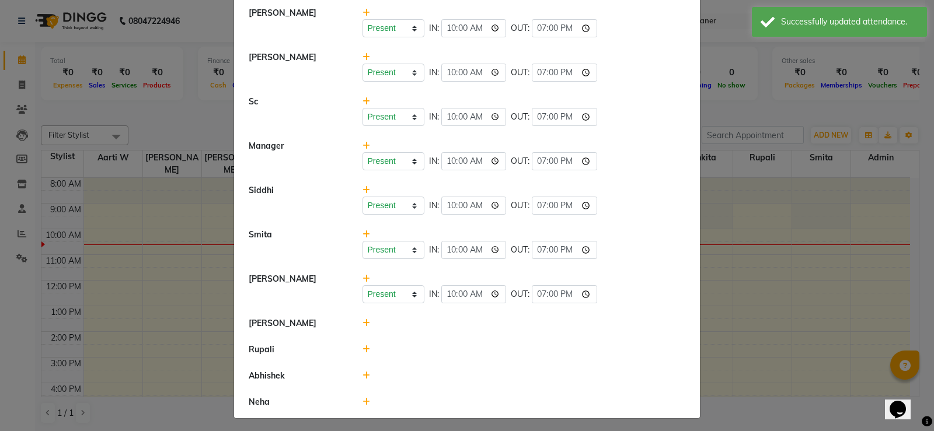
scroll to position [358, 0]
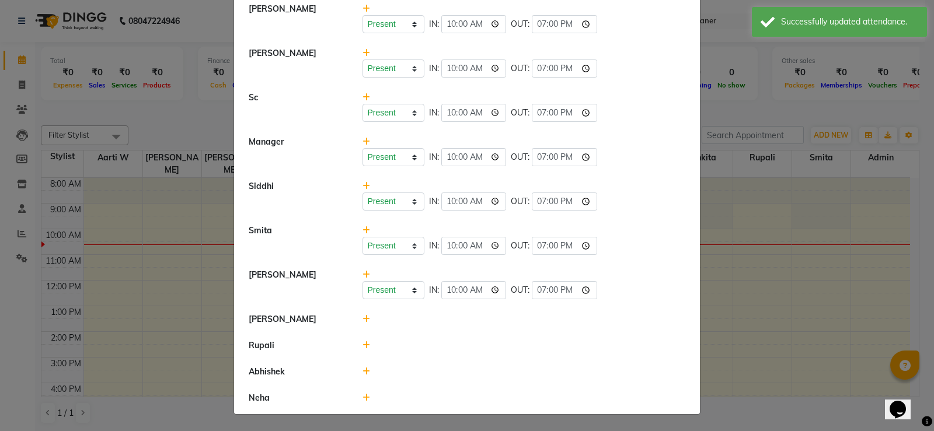
click at [363, 319] on icon at bounding box center [367, 319] width 8 height 8
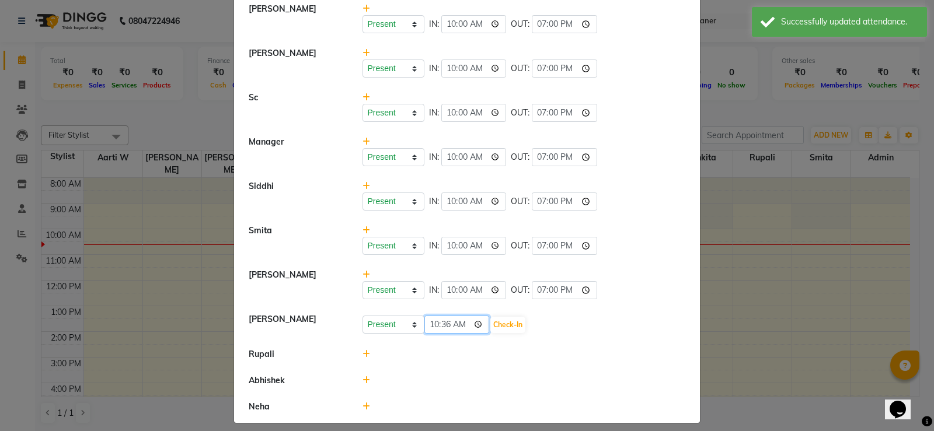
click at [441, 321] on input "10:36" at bounding box center [456, 325] width 65 height 18
type input "10:00"
click at [503, 326] on button "Check-In" at bounding box center [507, 325] width 35 height 16
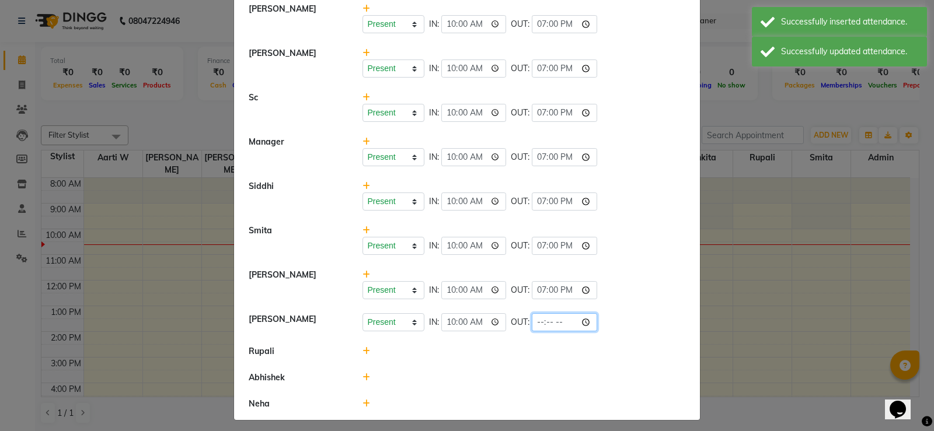
click at [541, 320] on input "time" at bounding box center [564, 322] width 65 height 18
type input "19:00"
click at [483, 348] on div at bounding box center [524, 352] width 341 height 12
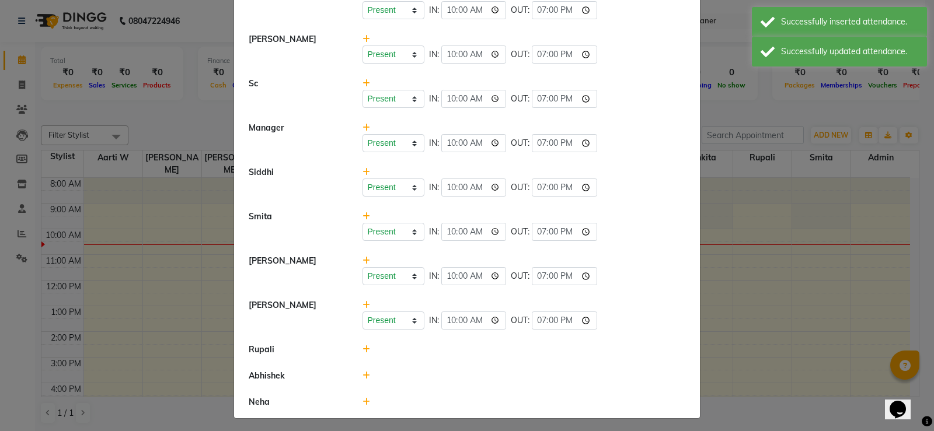
scroll to position [376, 0]
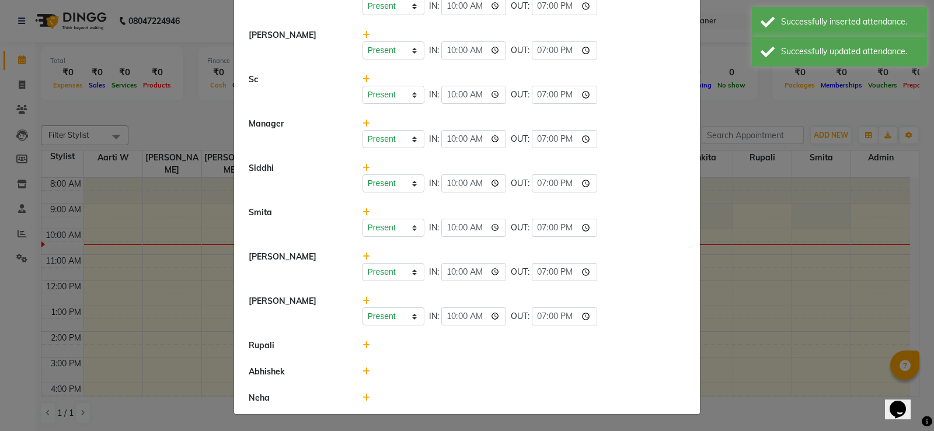
click at [363, 345] on icon at bounding box center [367, 345] width 8 height 8
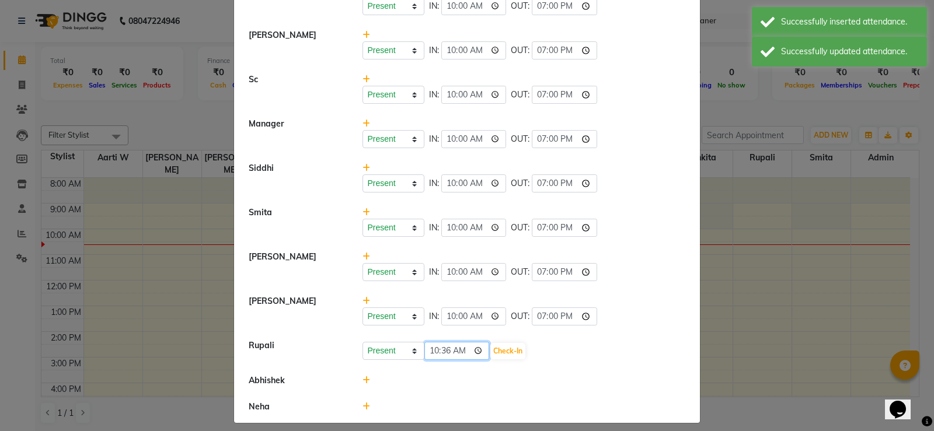
click at [432, 351] on input "10:36" at bounding box center [456, 351] width 65 height 18
type input "10:00"
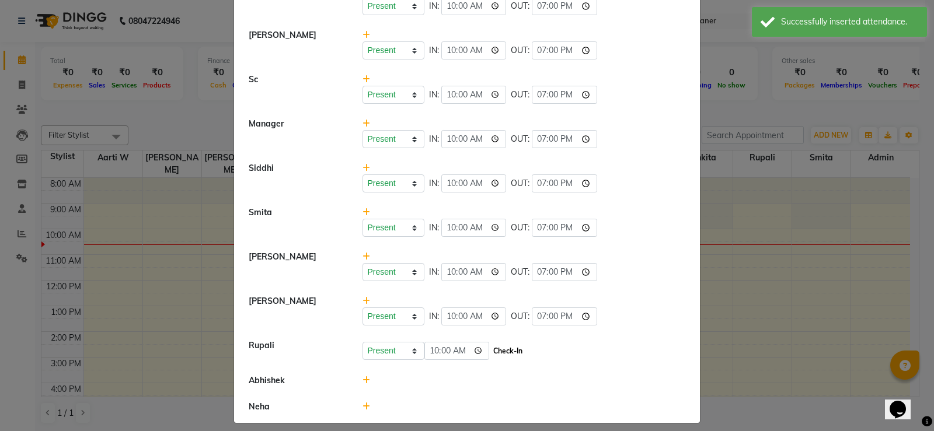
click at [503, 346] on button "Check-In" at bounding box center [507, 351] width 35 height 16
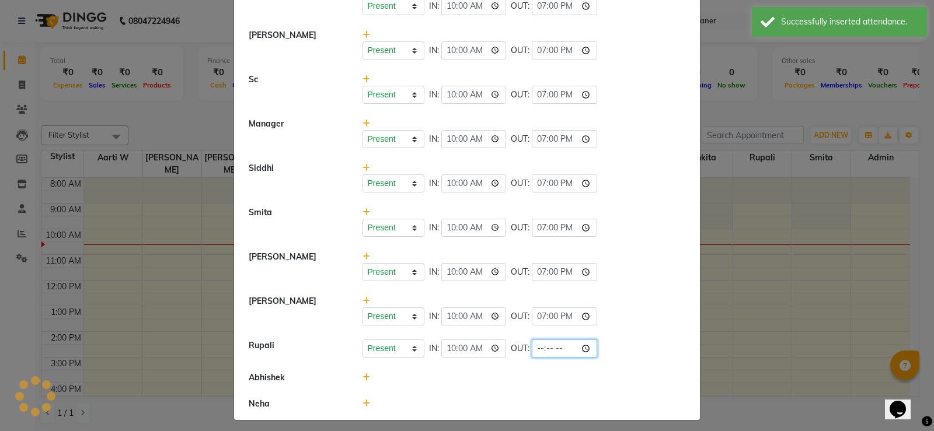
click at [532, 349] on input "time" at bounding box center [564, 349] width 65 height 18
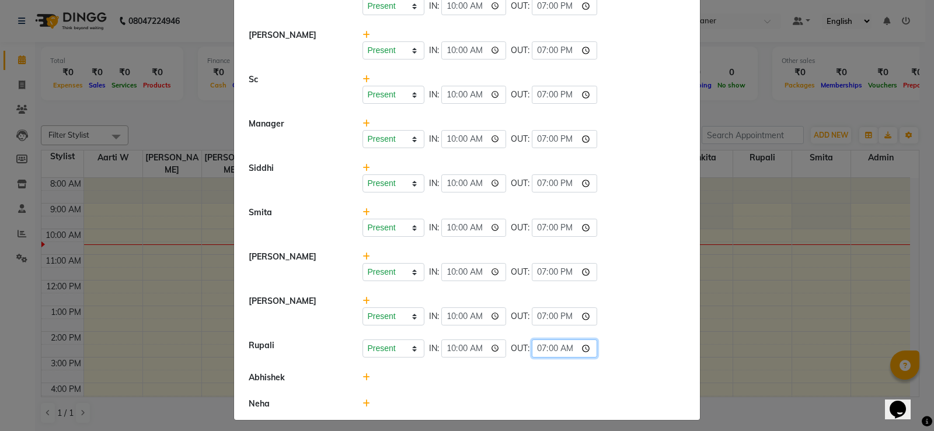
type input "19:00"
click at [430, 399] on div at bounding box center [524, 404] width 341 height 12
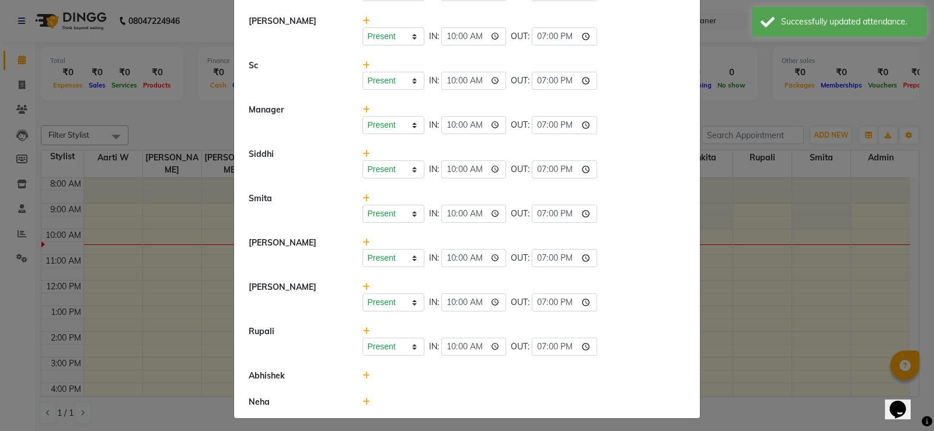
scroll to position [394, 0]
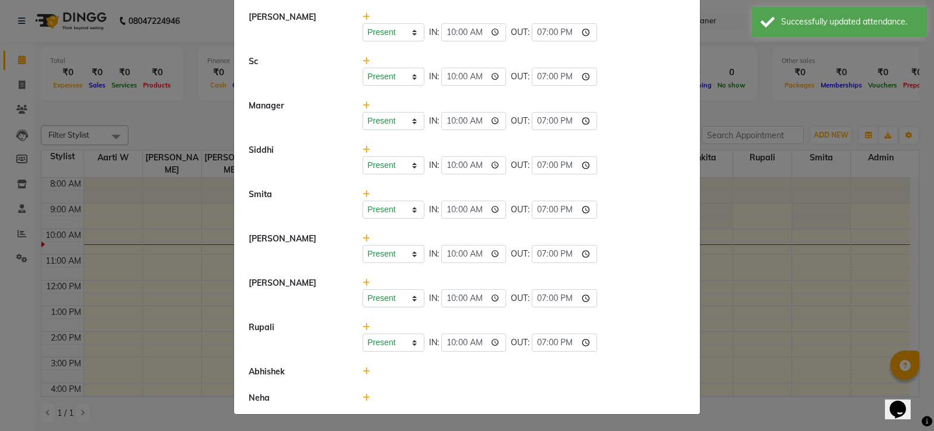
click at [363, 368] on icon at bounding box center [367, 372] width 8 height 8
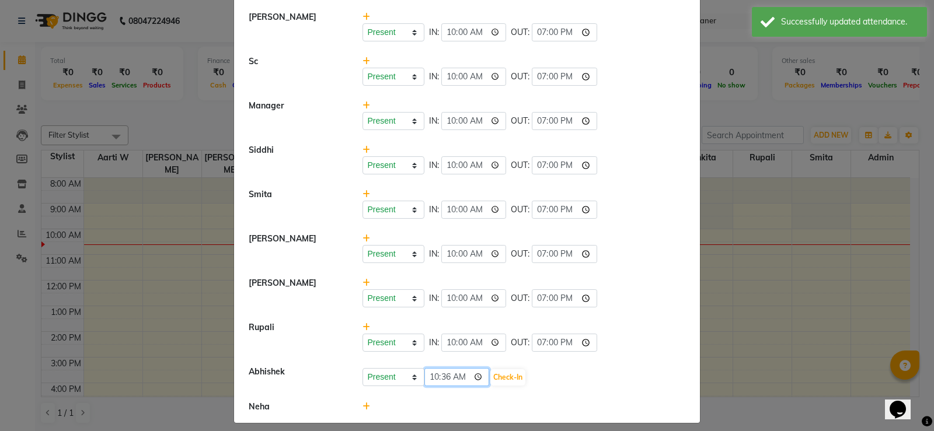
click at [431, 372] on input "10:36" at bounding box center [456, 377] width 65 height 18
type input "10:00"
click at [515, 377] on button "Check-In" at bounding box center [507, 378] width 35 height 16
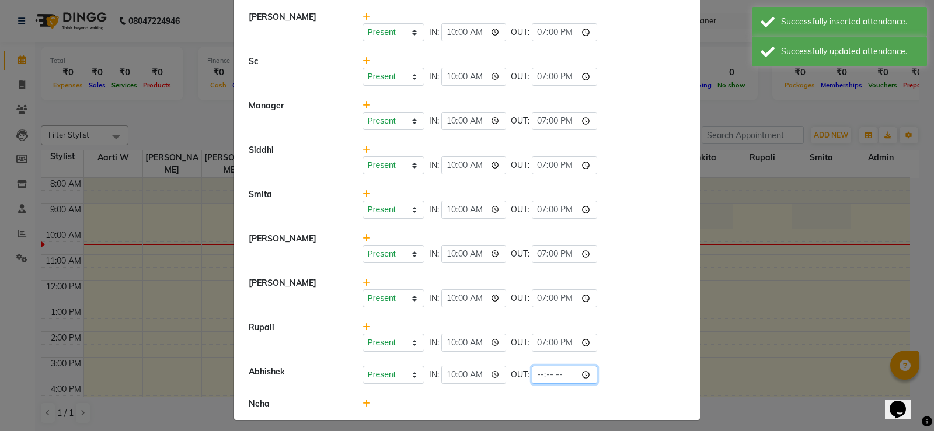
click at [538, 377] on input "time" at bounding box center [564, 375] width 65 height 18
type input "19:00"
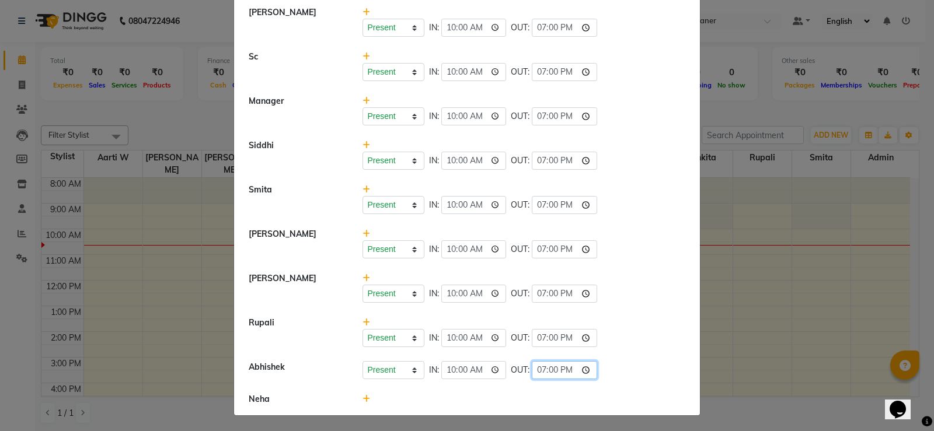
scroll to position [400, 0]
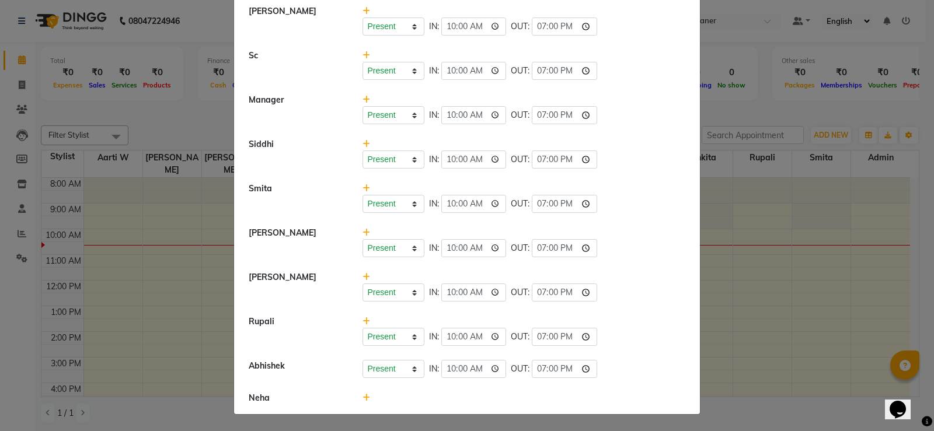
click at [364, 399] on icon at bounding box center [367, 398] width 8 height 8
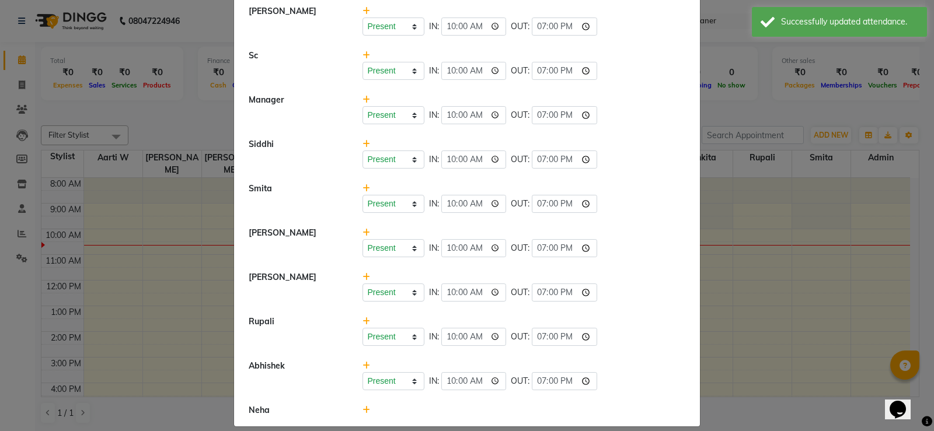
click at [363, 410] on icon at bounding box center [367, 410] width 8 height 8
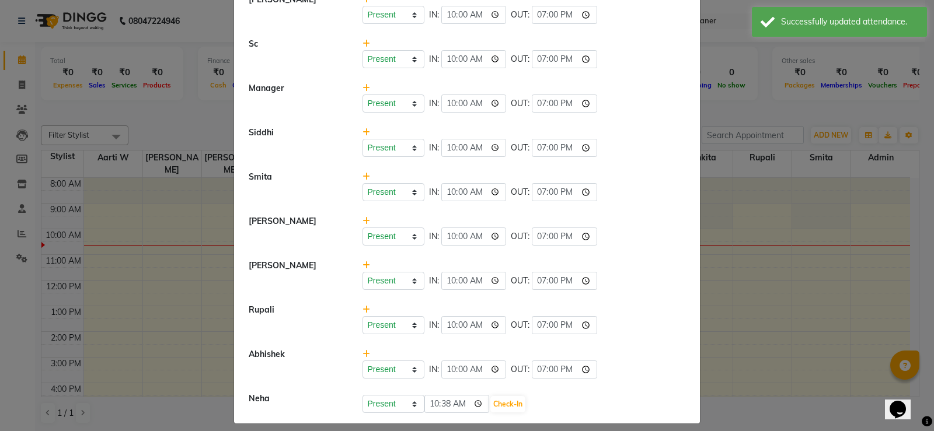
scroll to position [421, 0]
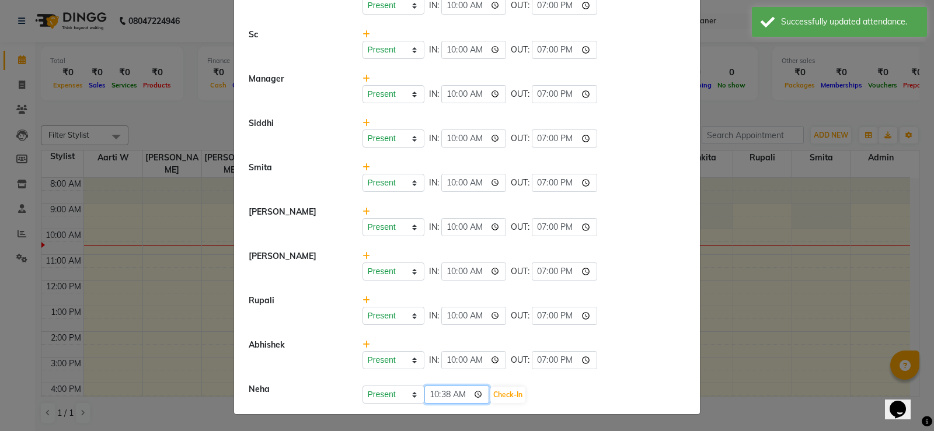
click at [443, 393] on input "10:38" at bounding box center [456, 395] width 65 height 18
type input "10:00"
click at [504, 395] on button "Check-In" at bounding box center [507, 395] width 35 height 16
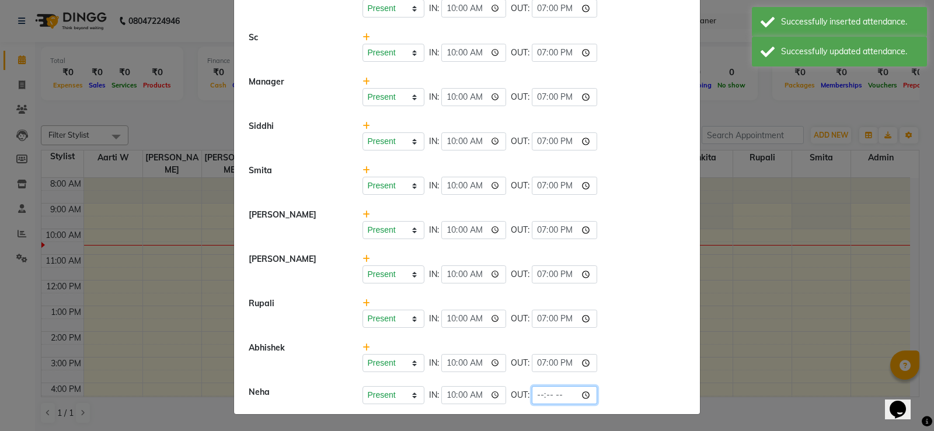
click at [538, 396] on input "time" at bounding box center [564, 395] width 65 height 18
type input "19:00"
click at [663, 290] on li "[PERSON_NAME] Present Absent Late Half Day Weekly Off IN: 10:00 OUT: 19:00" at bounding box center [467, 268] width 460 height 45
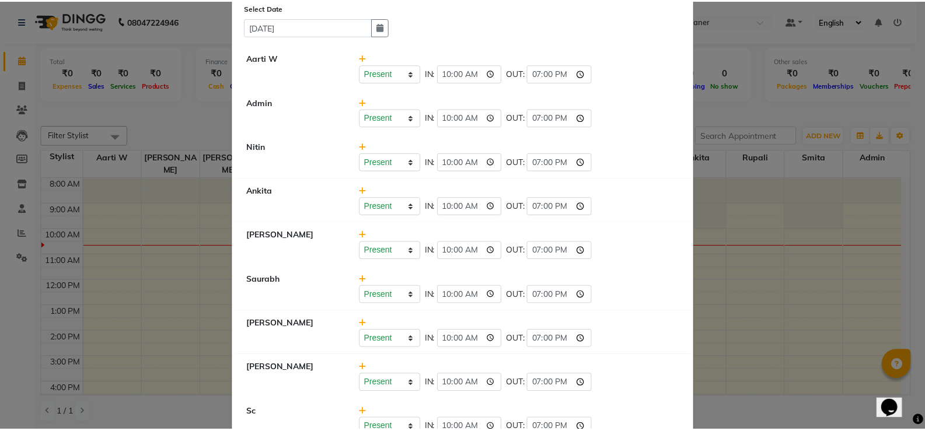
scroll to position [0, 0]
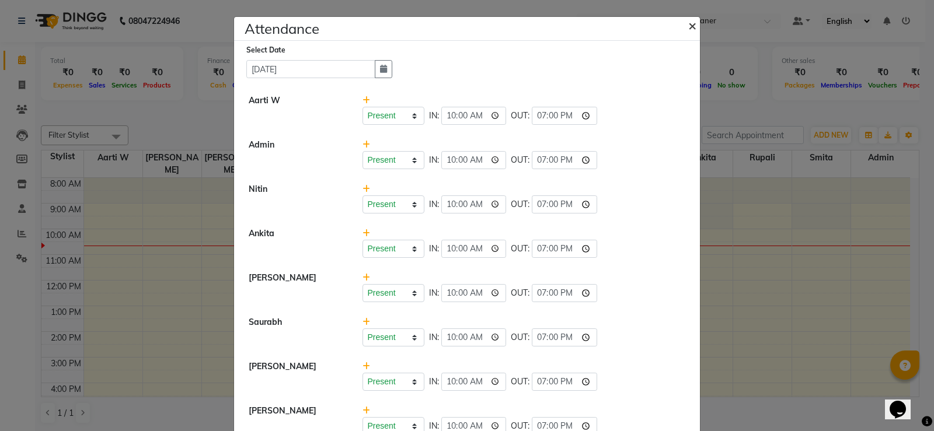
click at [688, 27] on span "×" at bounding box center [692, 25] width 8 height 18
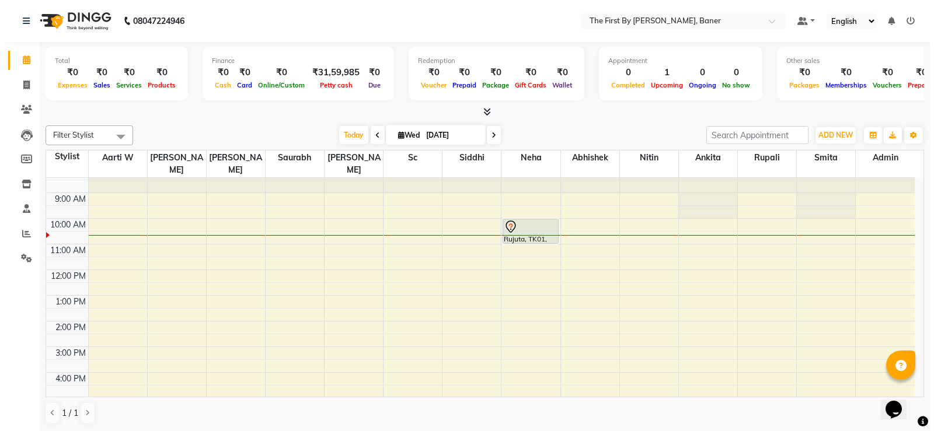
scroll to position [8, 0]
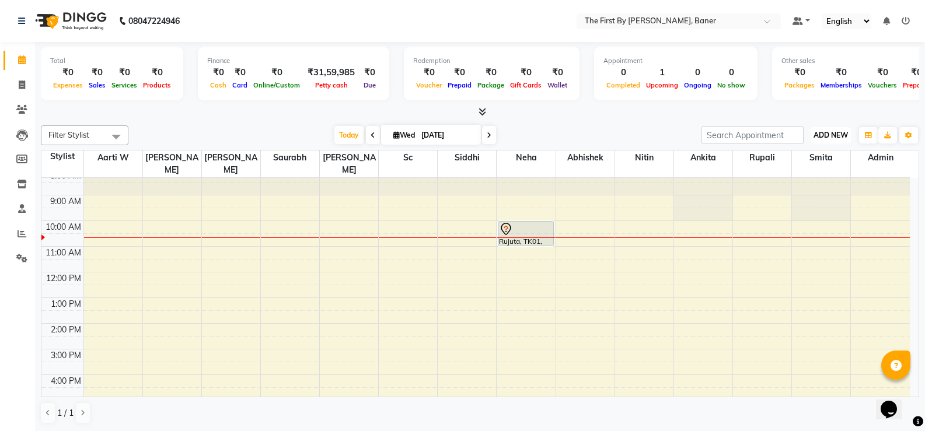
drag, startPoint x: 850, startPoint y: 142, endPoint x: 846, endPoint y: 136, distance: 7.3
click at [847, 137] on button "ADD NEW Toggle Dropdown" at bounding box center [831, 135] width 40 height 16
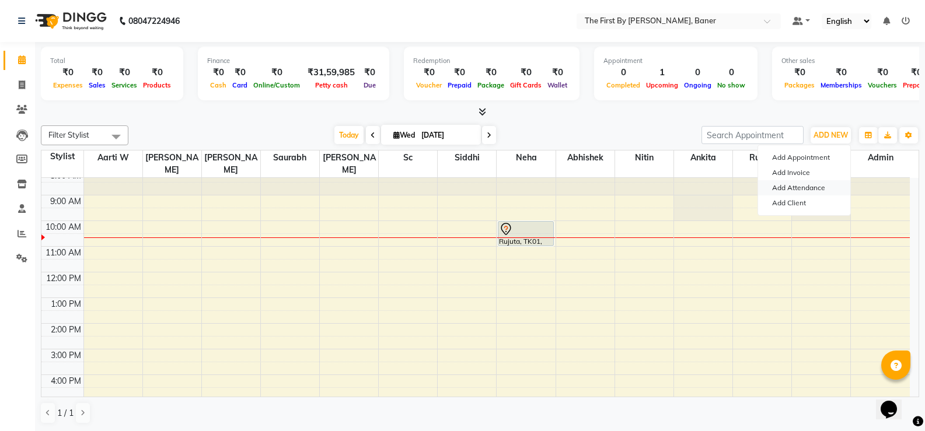
click at [810, 189] on link "Add Attendance" at bounding box center [804, 187] width 92 height 15
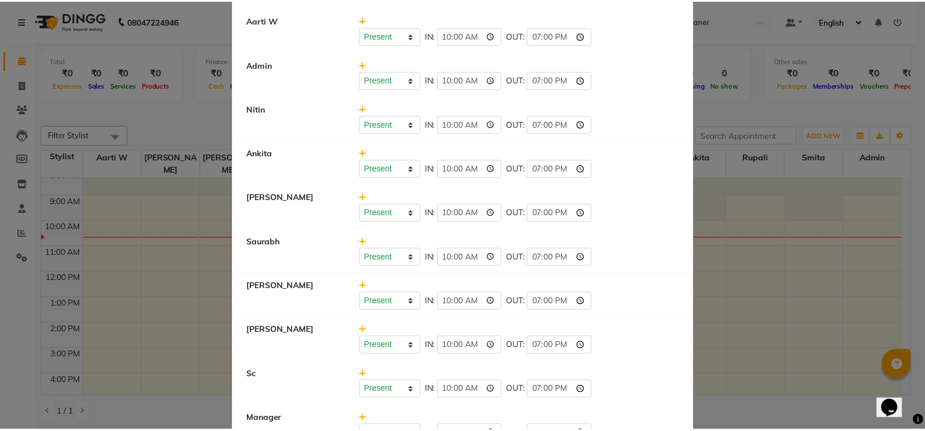
scroll to position [0, 0]
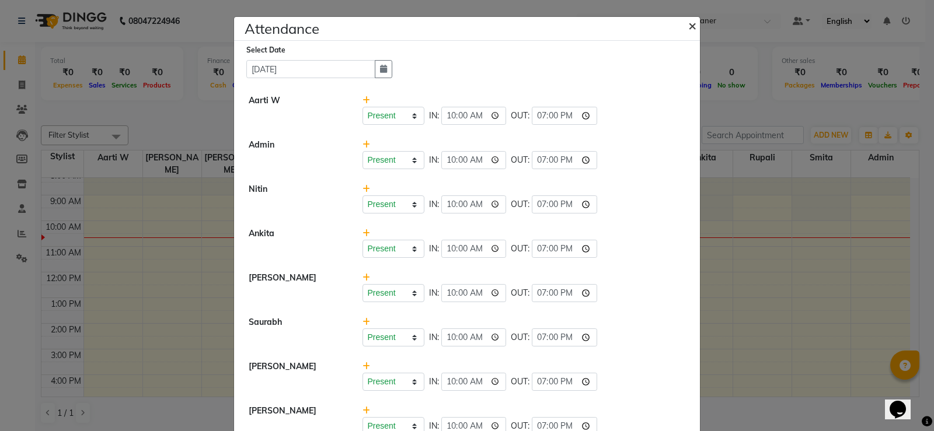
click at [688, 26] on span "×" at bounding box center [692, 25] width 8 height 18
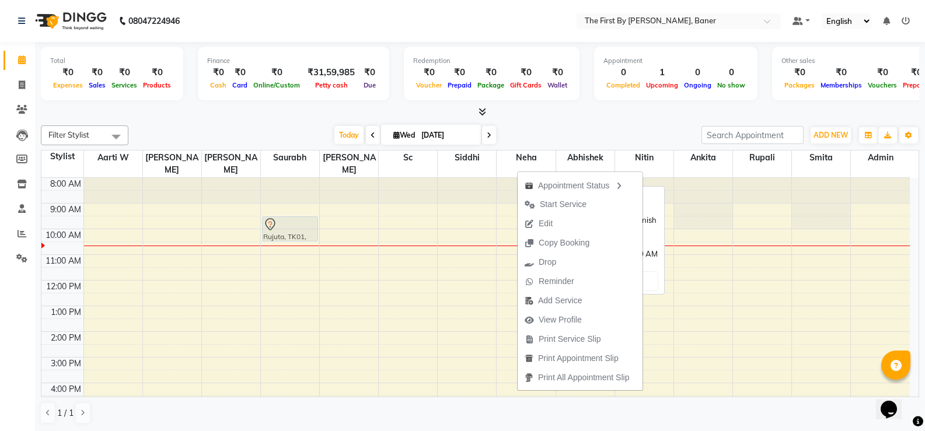
drag, startPoint x: 506, startPoint y: 173, endPoint x: 279, endPoint y: 214, distance: 230.3
click at [279, 214] on tr "Rujuta, TK01, 10:00 AM-11:00 AM, Hair Cut & Finish / Basic [Sr. Stylist] Rujuta…" at bounding box center [475, 344] width 869 height 333
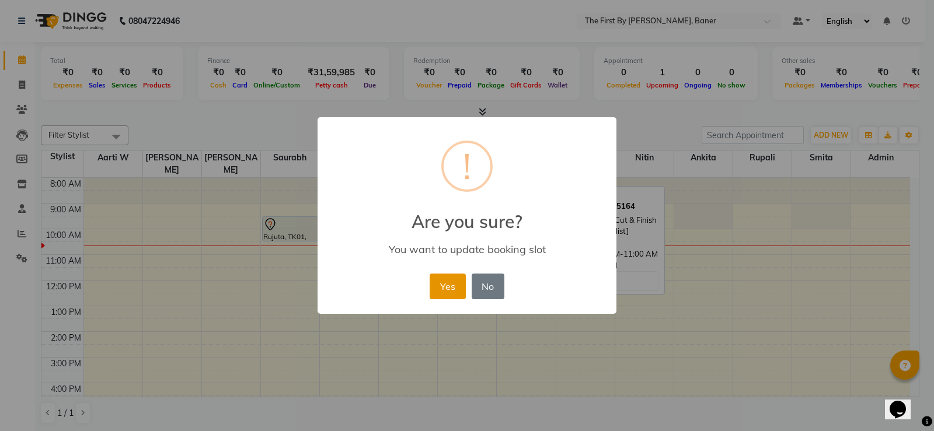
click at [450, 279] on button "Yes" at bounding box center [448, 287] width 36 height 26
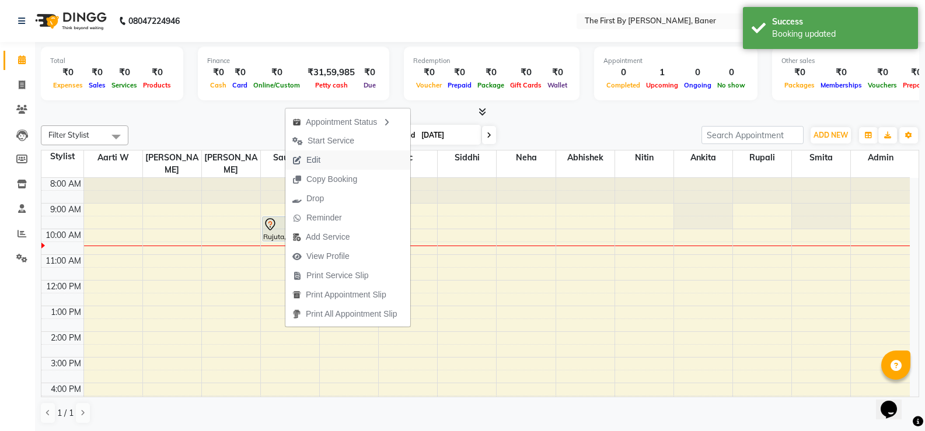
click at [308, 160] on span "Edit" at bounding box center [313, 160] width 14 height 12
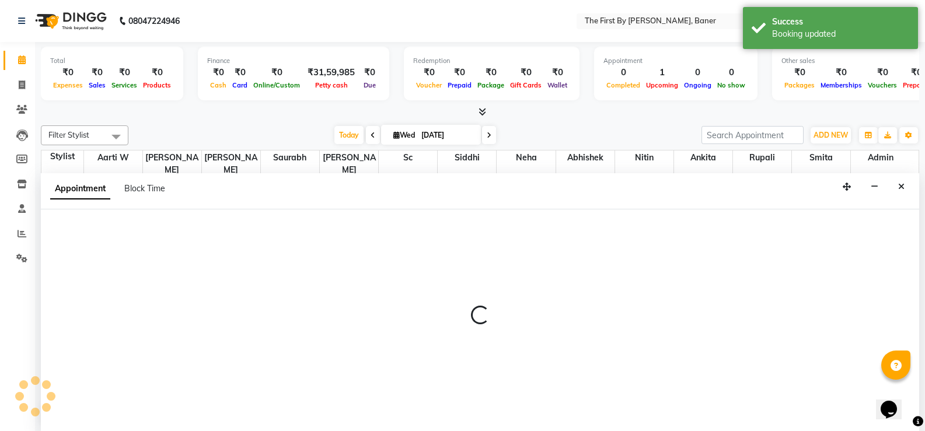
scroll to position [1, 0]
select select "tentative"
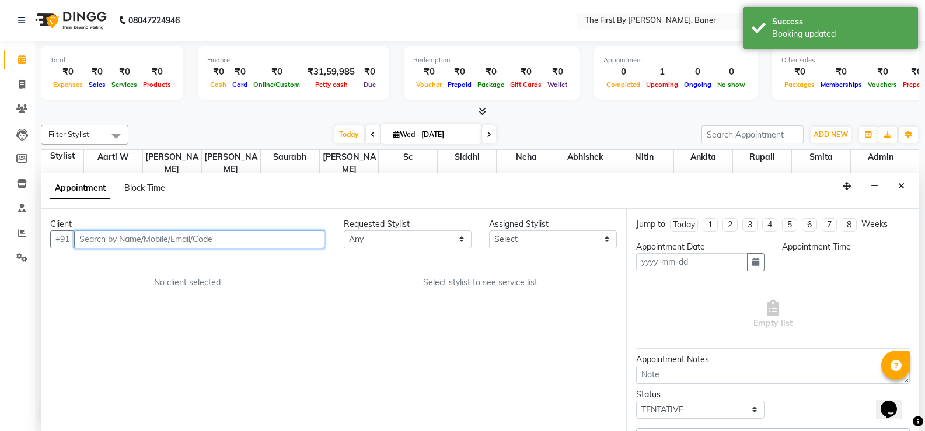
type input "[DATE]"
select select "49037"
select select "570"
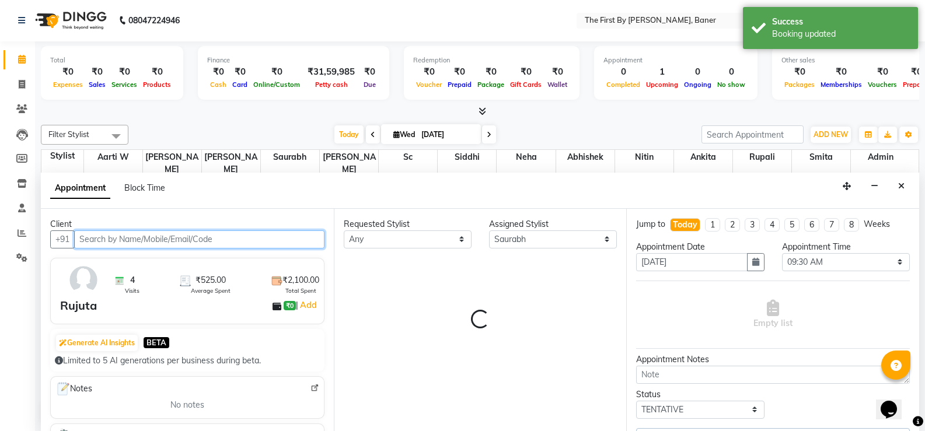
scroll to position [52, 0]
select select "3211"
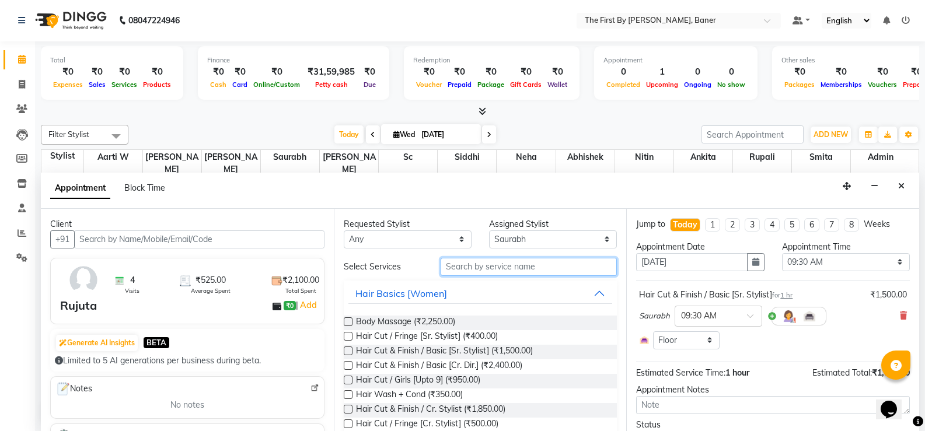
click at [504, 262] on input "text" at bounding box center [529, 267] width 176 height 18
click at [506, 239] on select "Select Aarti W Abhishek Admin [PERSON_NAME] [PERSON_NAME] Neha Nitin [PERSON_NA…" at bounding box center [553, 240] width 128 height 18
click at [489, 231] on select "Select Aarti W Abhishek Admin [PERSON_NAME] [PERSON_NAME] Neha Nitin [PERSON_NA…" at bounding box center [553, 240] width 128 height 18
click at [520, 235] on select "Select Aarti W Abhishek Admin [PERSON_NAME] [PERSON_NAME] Neha Nitin [PERSON_NA…" at bounding box center [553, 240] width 128 height 18
select select "49040"
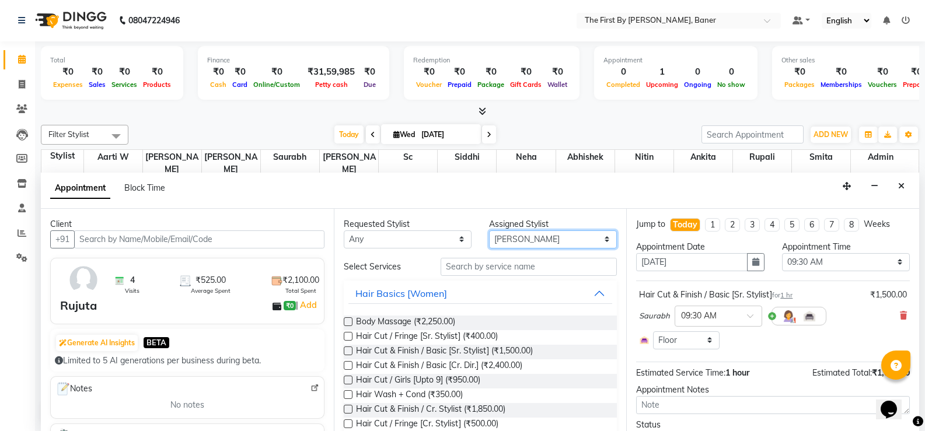
click at [489, 231] on select "Select Aarti W Abhishek Admin [PERSON_NAME] [PERSON_NAME] Neha Nitin [PERSON_NA…" at bounding box center [553, 240] width 128 height 18
click at [522, 263] on input "text" at bounding box center [529, 267] width 176 height 18
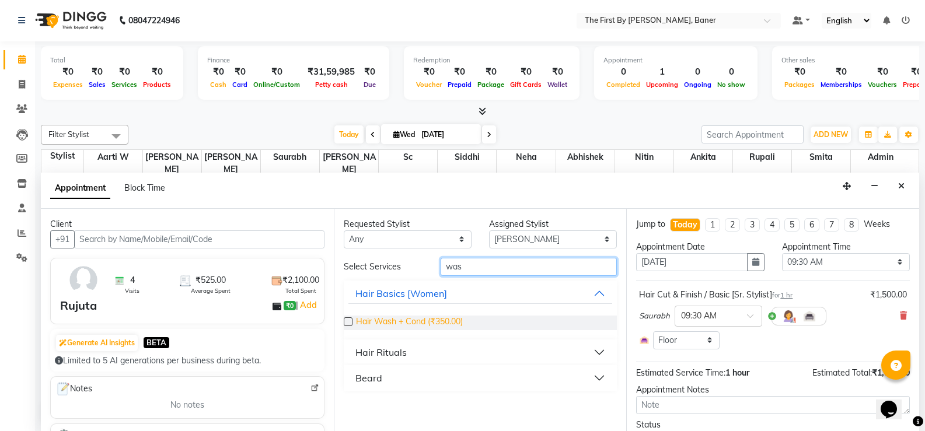
type input "was"
click at [441, 320] on span "Hair Wash + Cond (₹350.00)" at bounding box center [409, 323] width 107 height 15
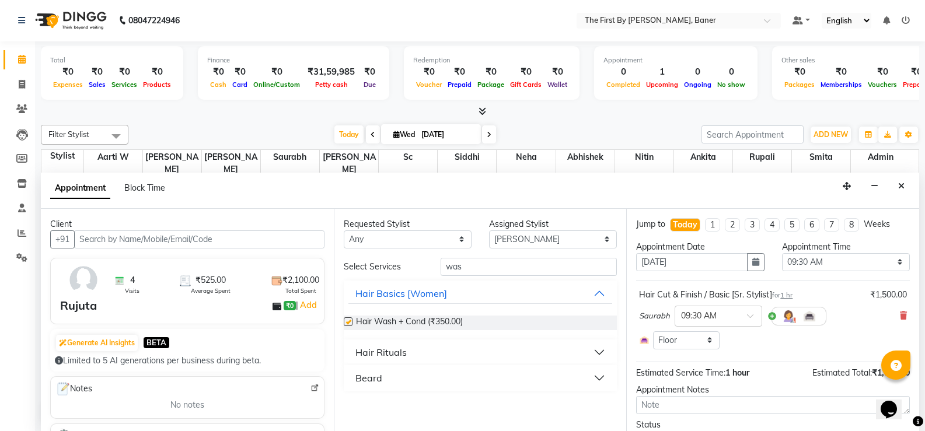
checkbox input "false"
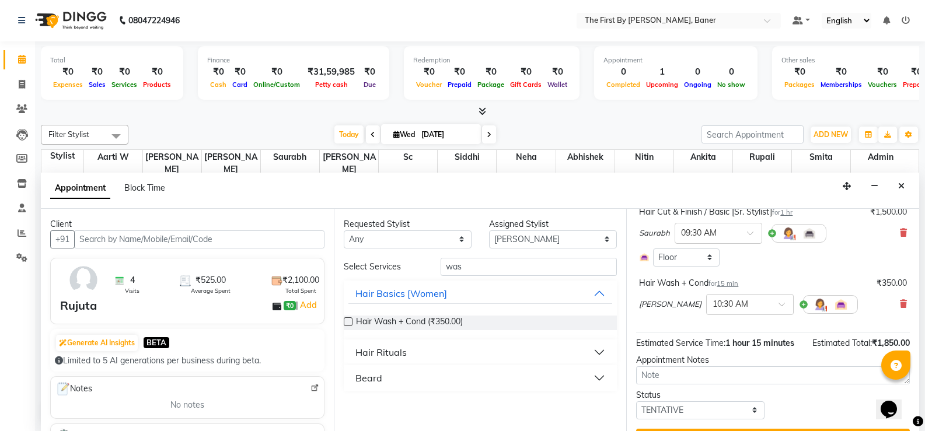
scroll to position [111, 0]
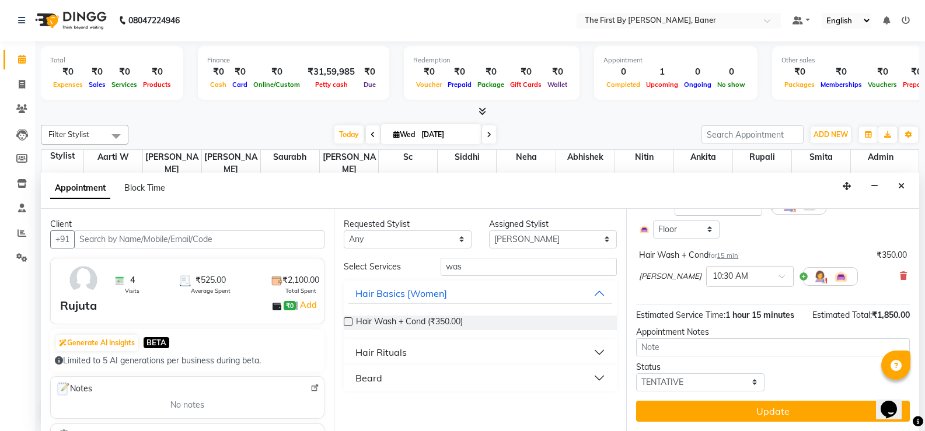
click at [740, 406] on button "Update" at bounding box center [773, 411] width 274 height 21
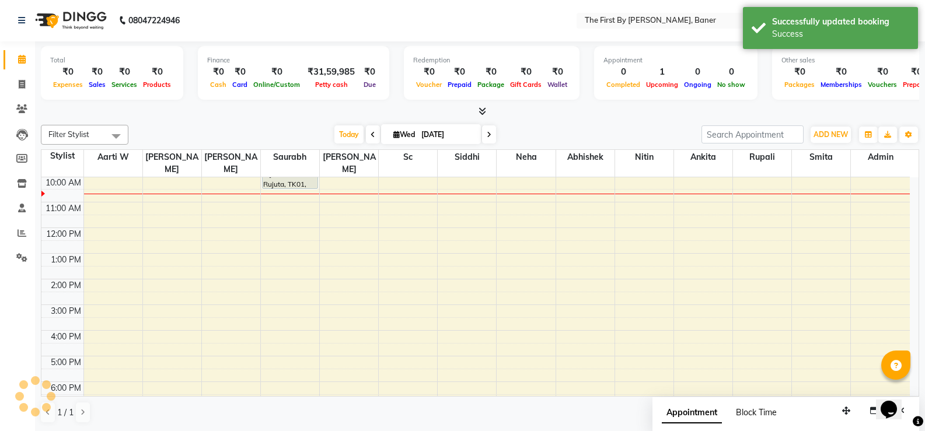
scroll to position [0, 0]
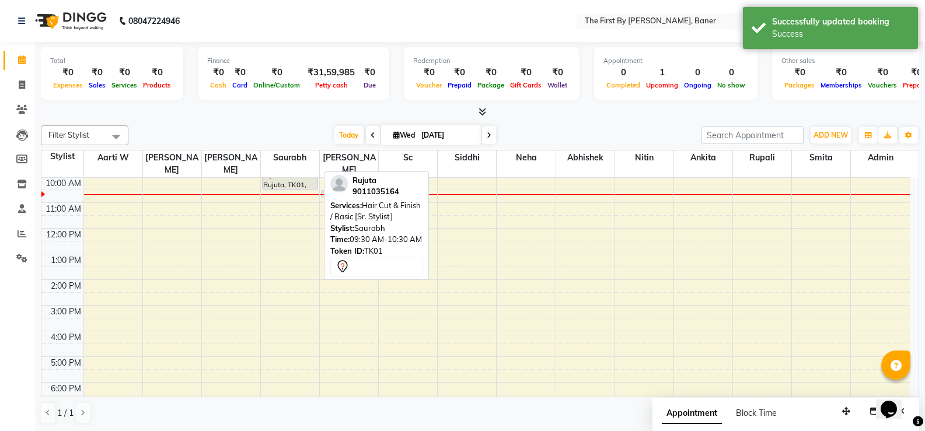
click at [281, 172] on div "Rujuta, TK01, 09:30 AM-10:30 AM, Hair Cut & Finish / Basic [Sr. Stylist]" at bounding box center [290, 177] width 55 height 24
click at [306, 169] on div "Rujuta, TK01, 09:30 AM-10:30 AM, Hair Cut & Finish / Basic [Sr. Stylist]" at bounding box center [290, 177] width 55 height 24
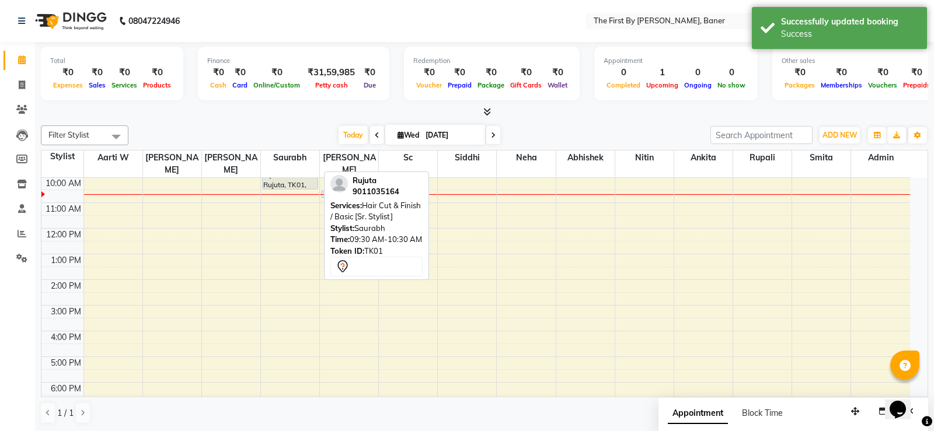
select select "7"
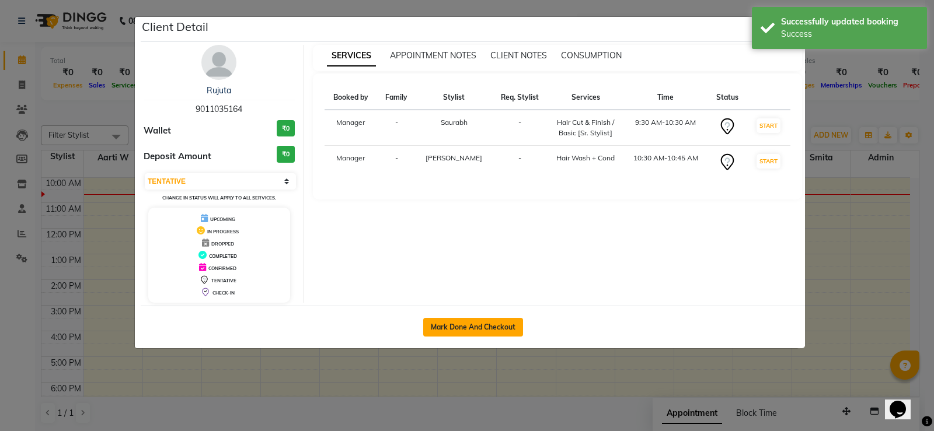
click at [496, 318] on button "Mark Done And Checkout" at bounding box center [473, 327] width 100 height 19
select select "6411"
select select "service"
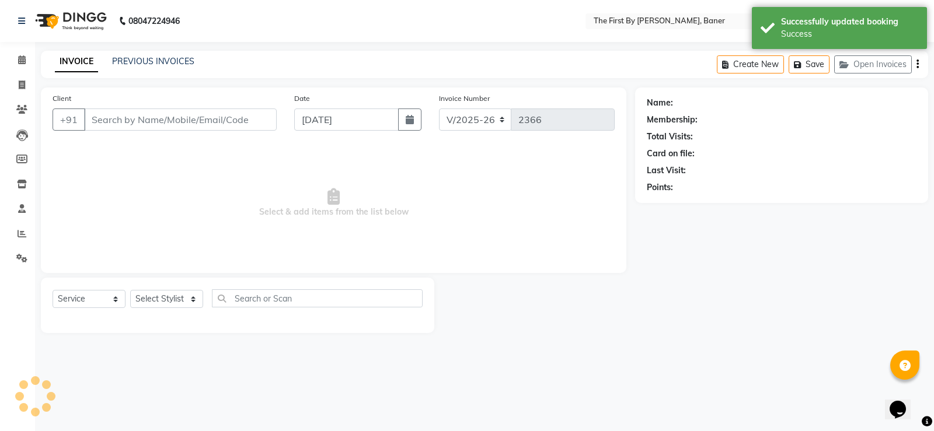
type input "90******64"
select select "49040"
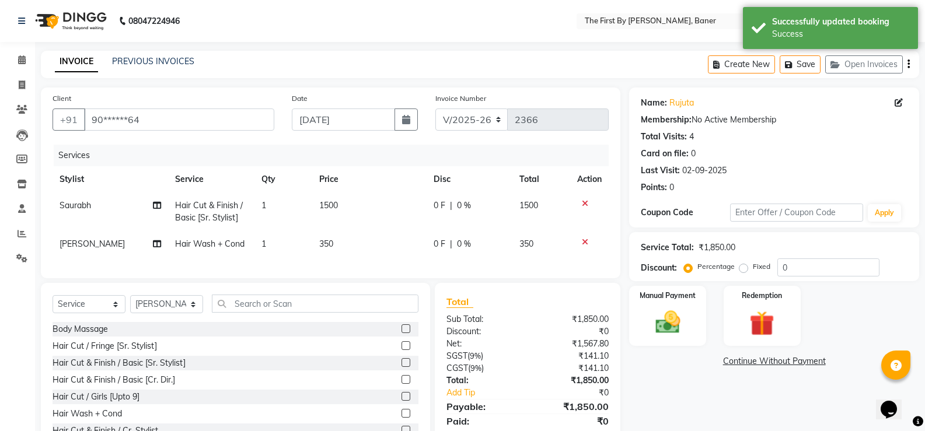
click at [347, 246] on td "350" at bounding box center [369, 244] width 114 height 26
select select "49040"
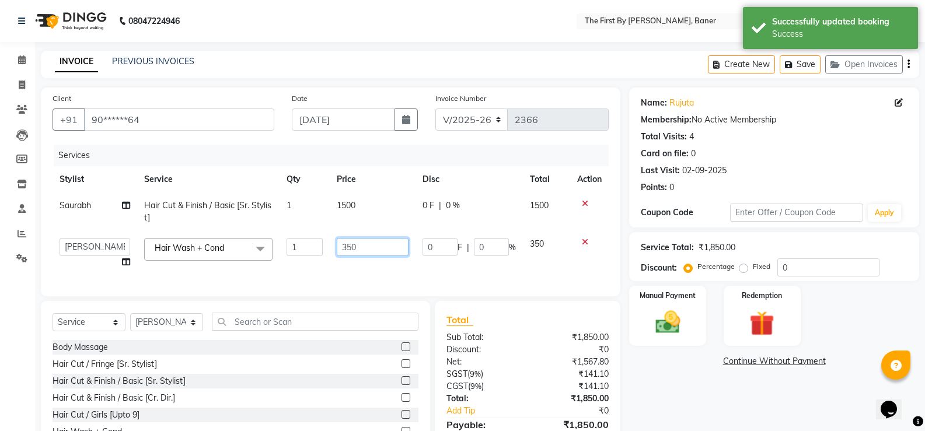
click at [348, 246] on input "350" at bounding box center [373, 247] width 72 height 18
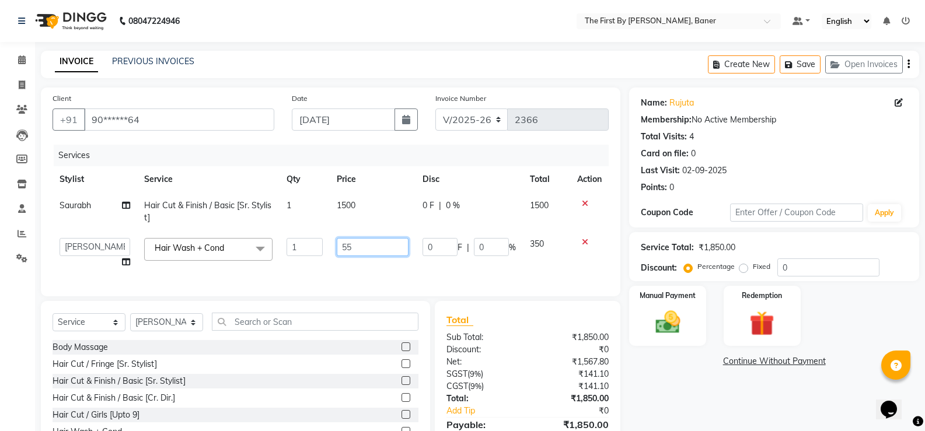
type input "550"
click at [426, 273] on div "Services Stylist Service Qty Price Disc Total Action Saurabh Hair Cut & Finish …" at bounding box center [331, 215] width 556 height 140
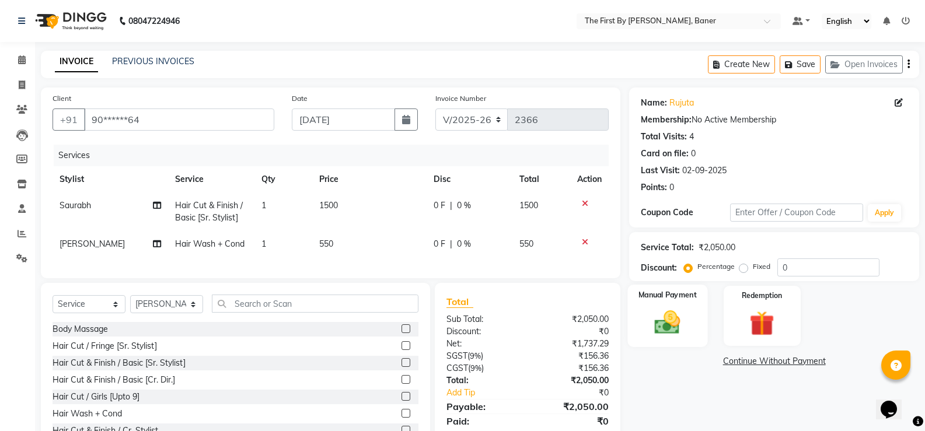
click at [659, 326] on img at bounding box center [667, 323] width 41 height 30
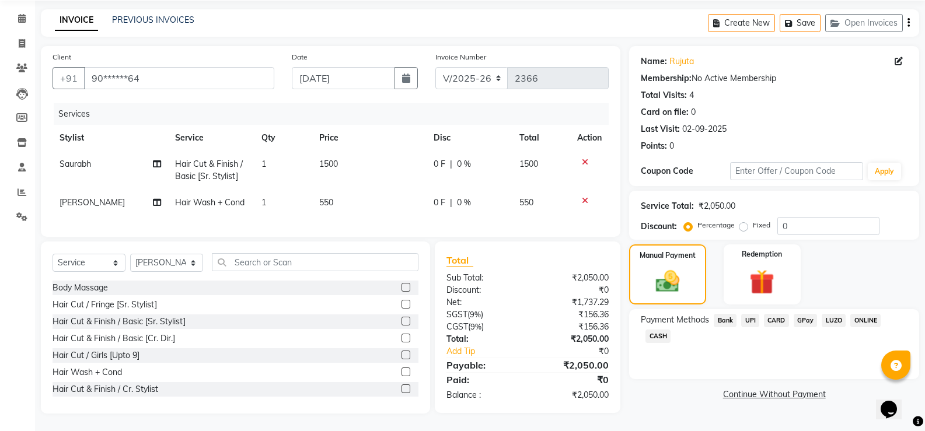
click at [742, 314] on span "UPI" at bounding box center [750, 320] width 18 height 13
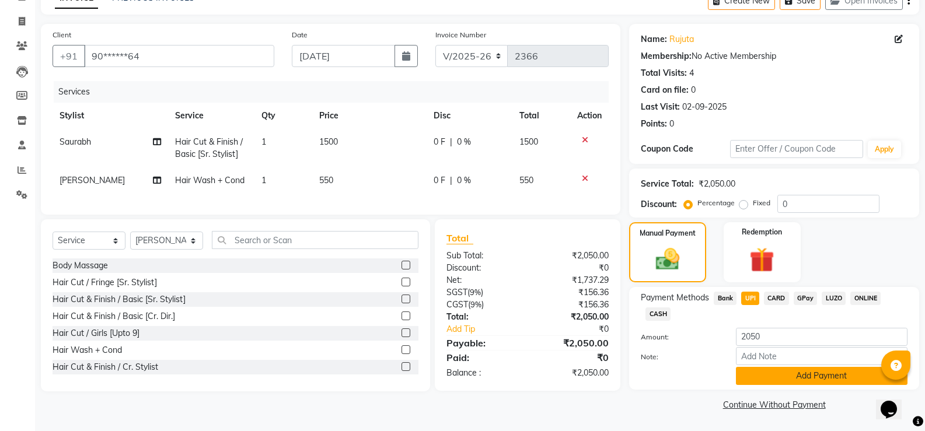
click at [780, 378] on button "Add Payment" at bounding box center [822, 376] width 172 height 18
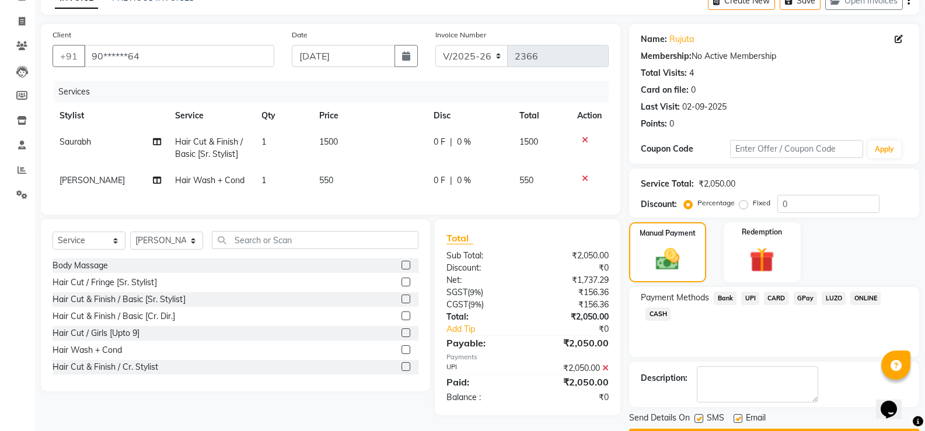
scroll to position [97, 0]
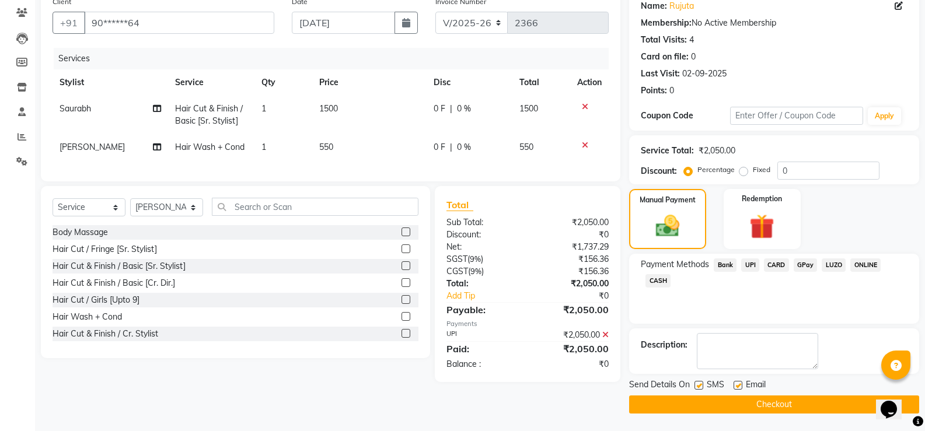
click at [776, 401] on button "Checkout" at bounding box center [774, 405] width 290 height 18
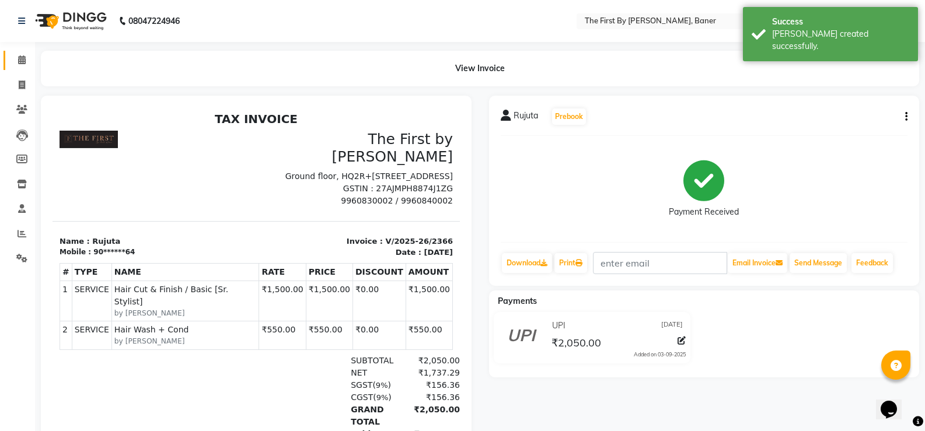
click at [4, 58] on li "Calendar" at bounding box center [17, 60] width 35 height 25
click at [22, 57] on icon at bounding box center [22, 59] width 8 height 9
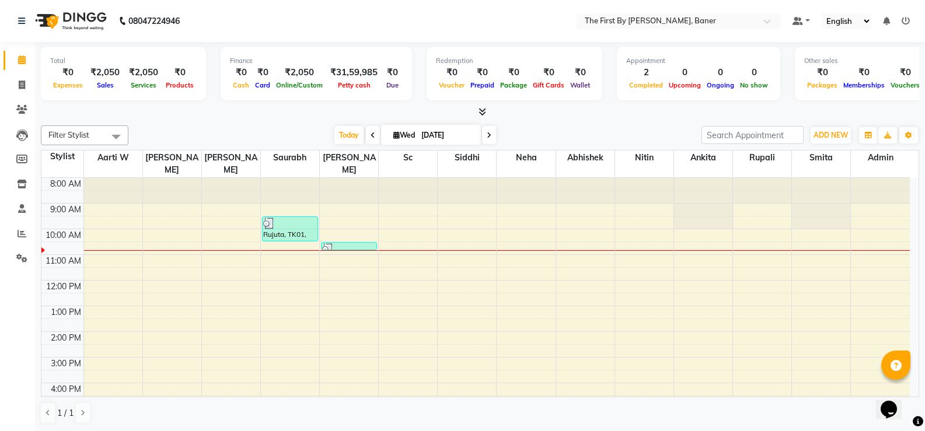
click at [159, 272] on div "8:00 AM 9:00 AM 10:00 AM 11:00 AM 12:00 PM 1:00 PM 2:00 PM 3:00 PM 4:00 PM 5:00…" at bounding box center [475, 344] width 869 height 333
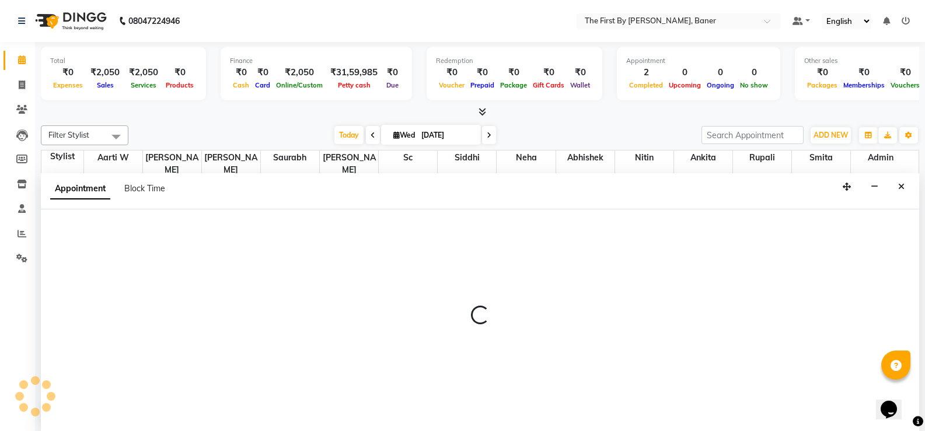
scroll to position [1, 0]
select select "49038"
select select "tentative"
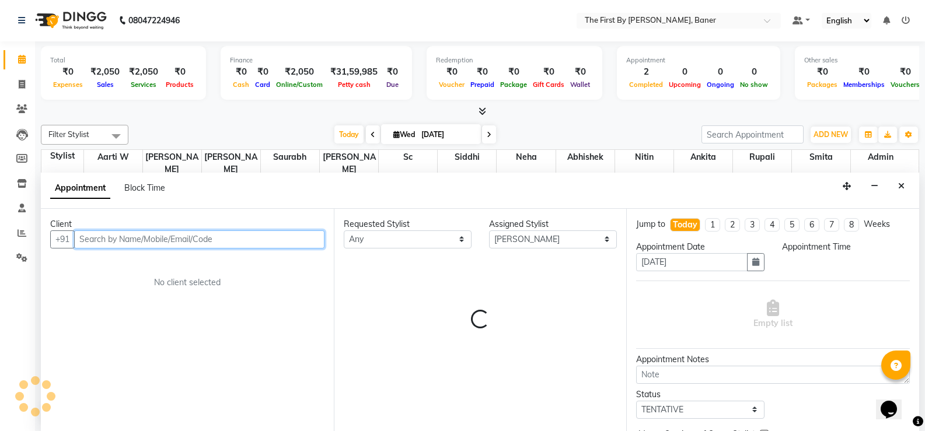
select select "720"
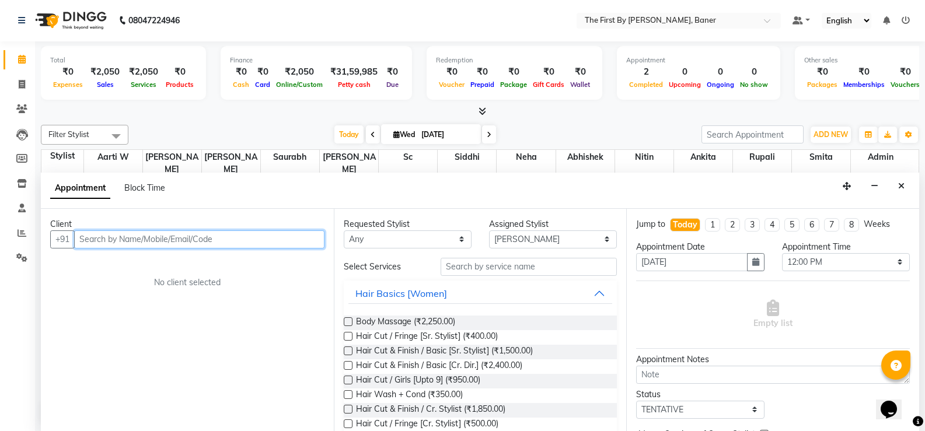
click at [112, 239] on input "text" at bounding box center [199, 240] width 250 height 18
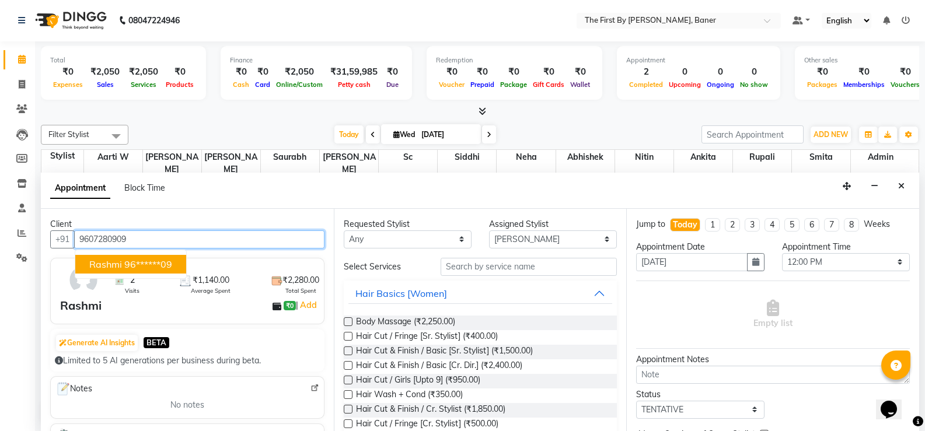
click at [110, 259] on span "Rashmi" at bounding box center [105, 265] width 33 height 12
type input "96******09"
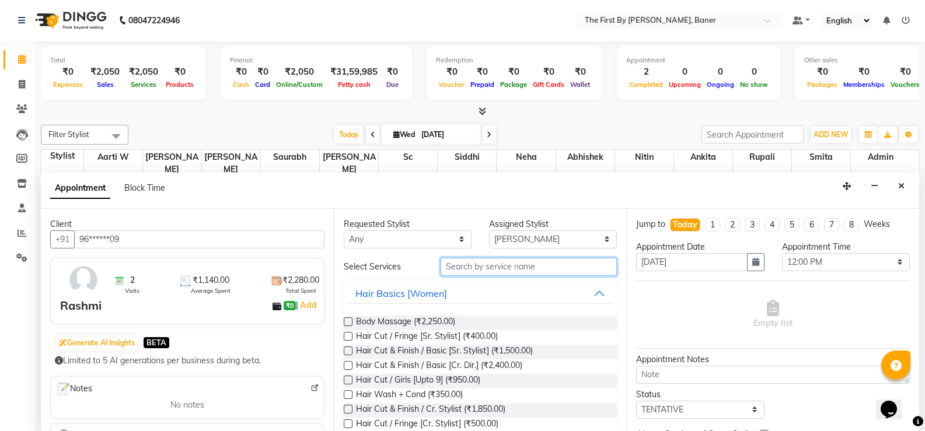
click at [443, 271] on input "text" at bounding box center [529, 267] width 176 height 18
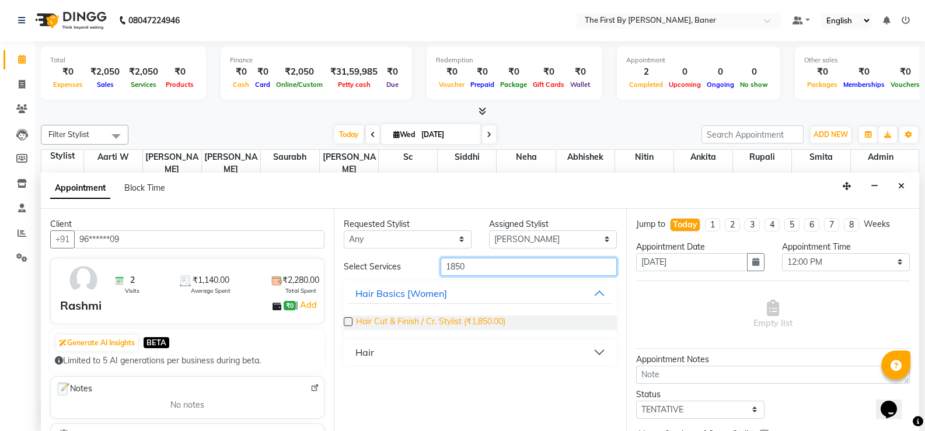
type input "1850"
click at [456, 320] on span "Hair Cut & Finish / Cr. Stylist (₹1,850.00)" at bounding box center [430, 323] width 149 height 15
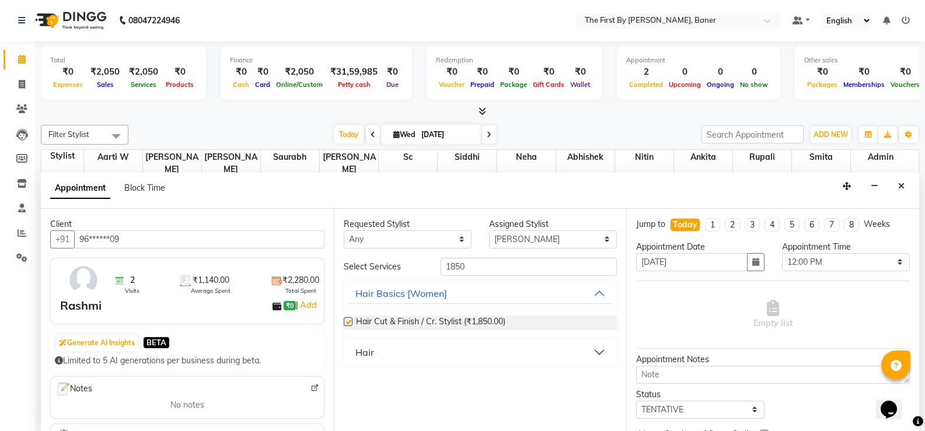
checkbox input "false"
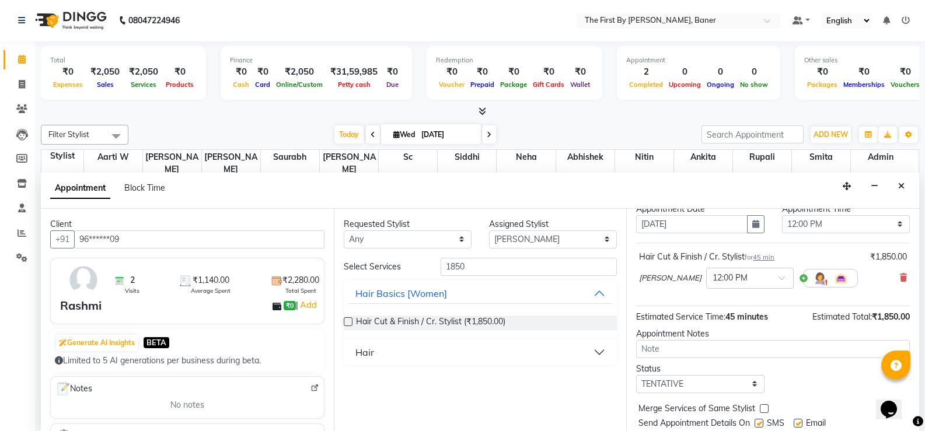
scroll to position [74, 0]
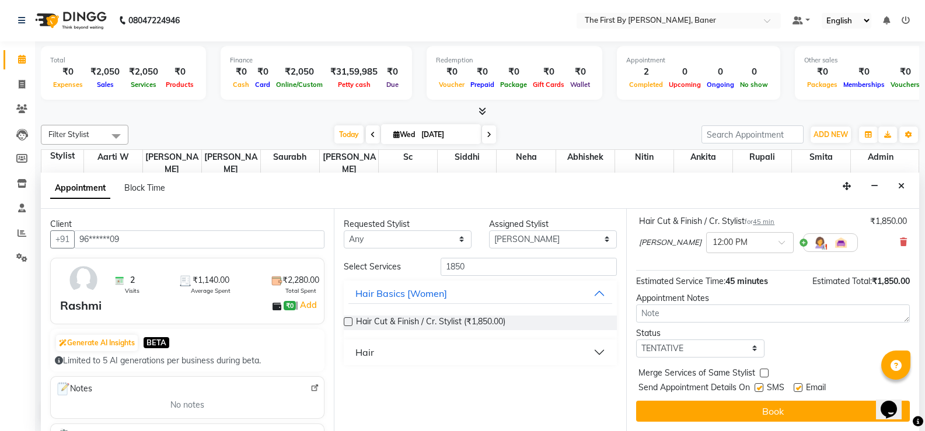
click at [698, 409] on button "Book" at bounding box center [773, 411] width 274 height 21
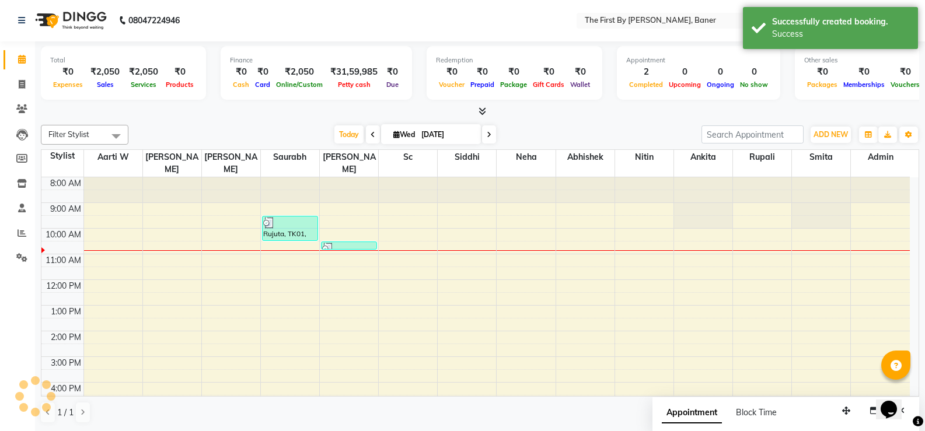
scroll to position [0, 0]
click at [149, 299] on div "8:00 AM 9:00 AM 10:00 AM 11:00 AM 12:00 PM 1:00 PM 2:00 PM 3:00 PM 4:00 PM 5:00…" at bounding box center [475, 344] width 869 height 333
select select "49038"
select select "tentative"
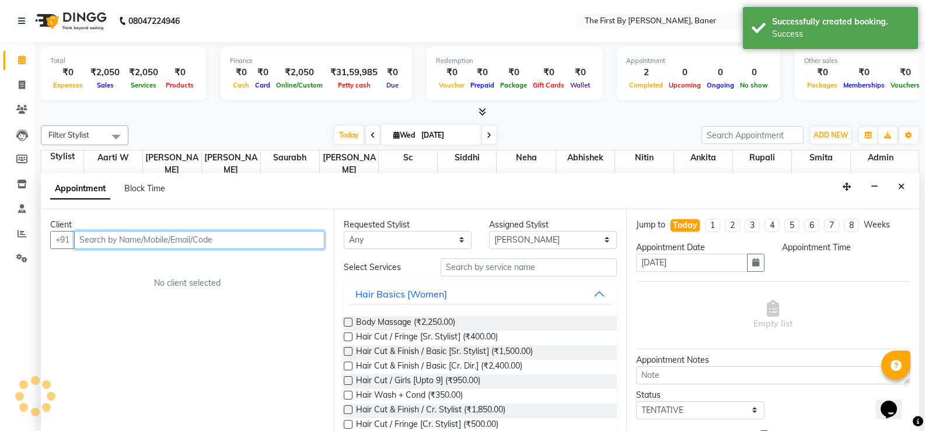
scroll to position [1, 0]
select select "780"
click at [152, 235] on input "text" at bounding box center [199, 240] width 250 height 18
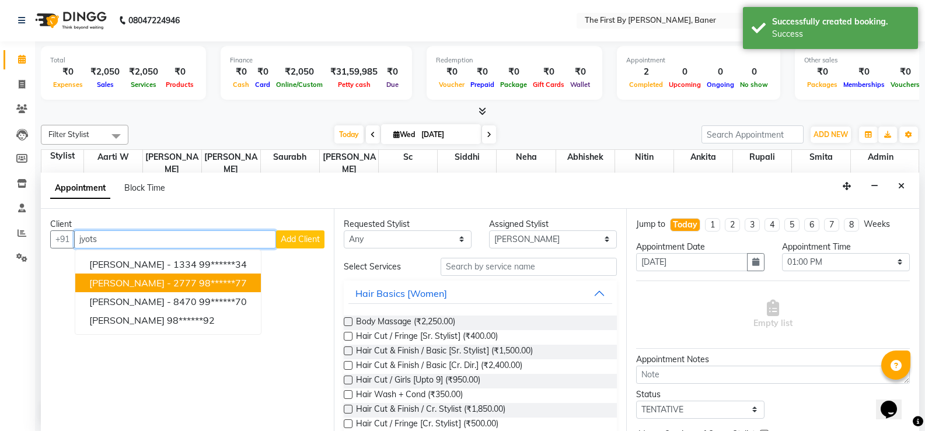
click at [134, 278] on span "[PERSON_NAME] - 2777" at bounding box center [142, 283] width 107 height 12
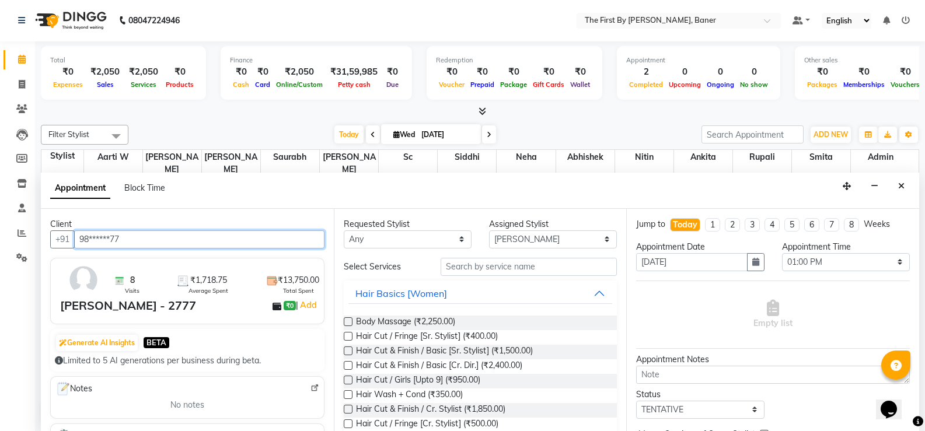
type input "98******77"
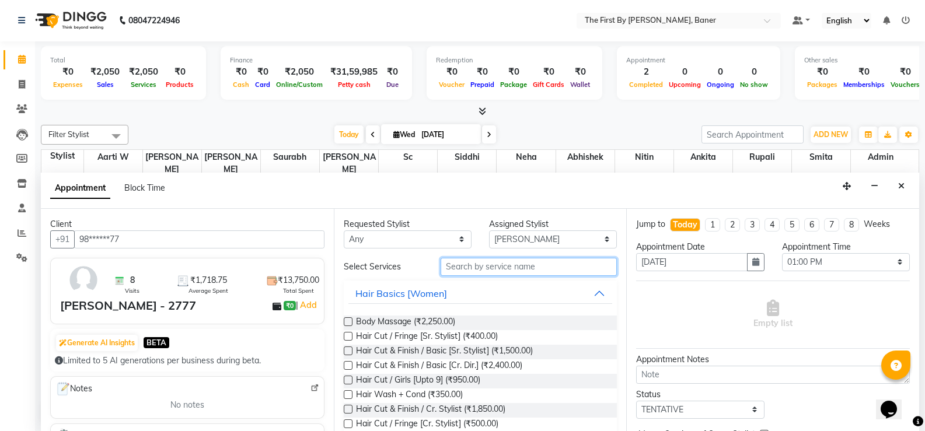
click at [511, 264] on input "text" at bounding box center [529, 267] width 176 height 18
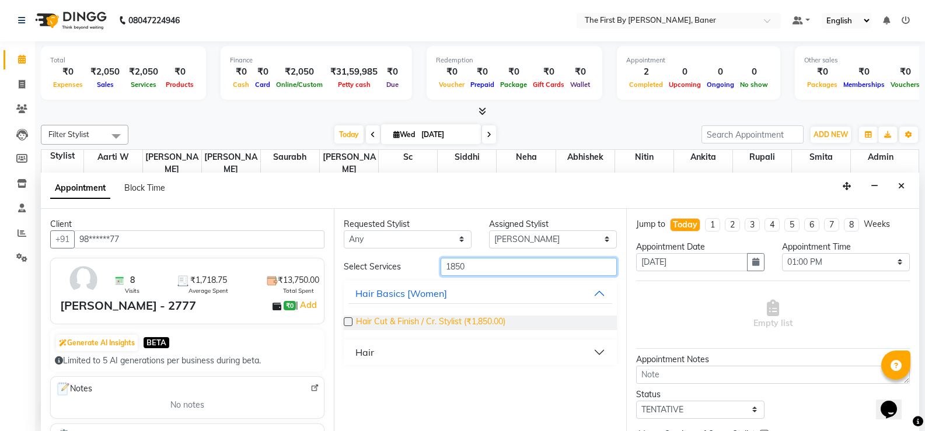
type input "1850"
click at [480, 322] on span "Hair Cut & Finish / Cr. Stylist (₹1,850.00)" at bounding box center [430, 323] width 149 height 15
checkbox input "false"
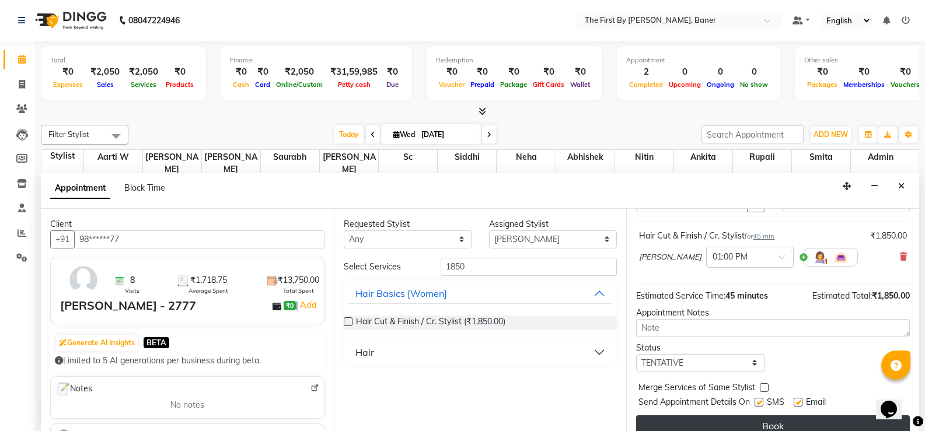
scroll to position [74, 0]
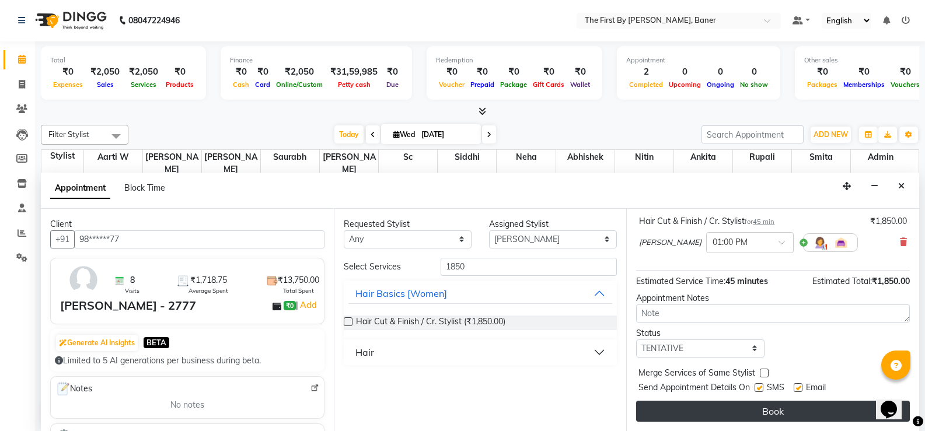
click at [757, 410] on button "Book" at bounding box center [773, 411] width 274 height 21
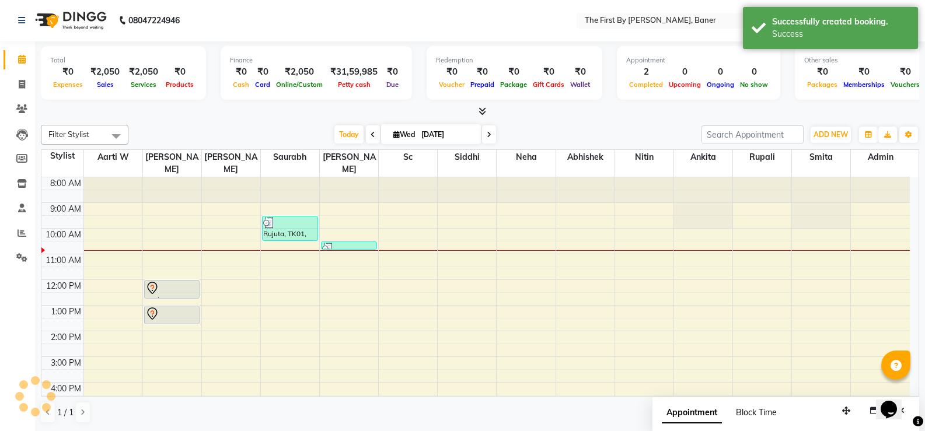
scroll to position [0, 0]
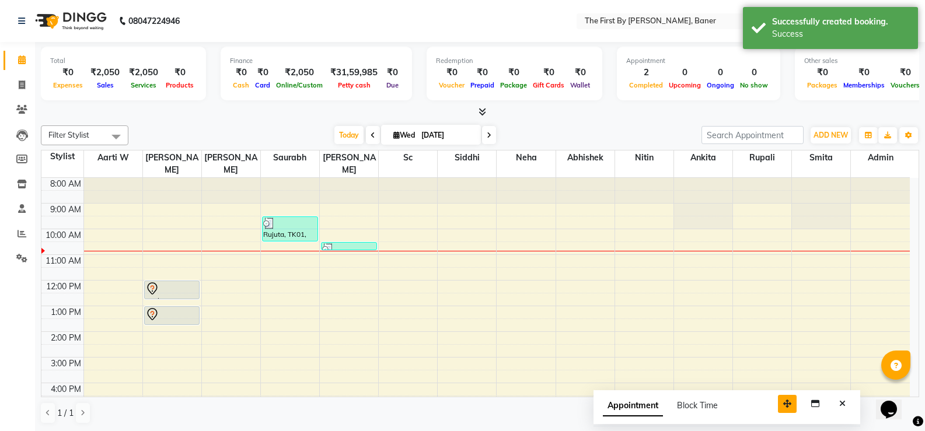
drag, startPoint x: 840, startPoint y: 411, endPoint x: 780, endPoint y: 403, distance: 60.0
click at [780, 403] on button "button" at bounding box center [787, 404] width 19 height 18
click at [842, 402] on icon "Close" at bounding box center [842, 404] width 6 height 8
